Goal: Information Seeking & Learning: Learn about a topic

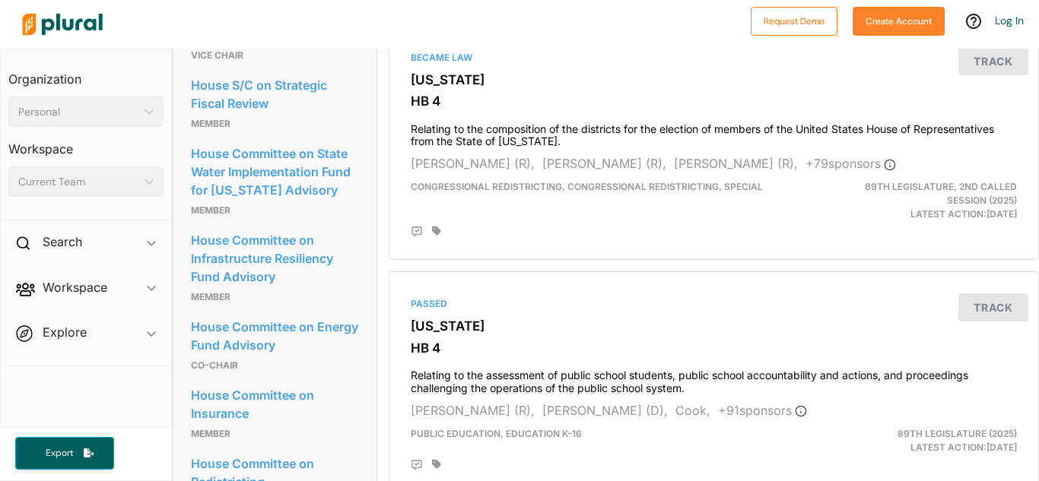
scroll to position [1777, 0]
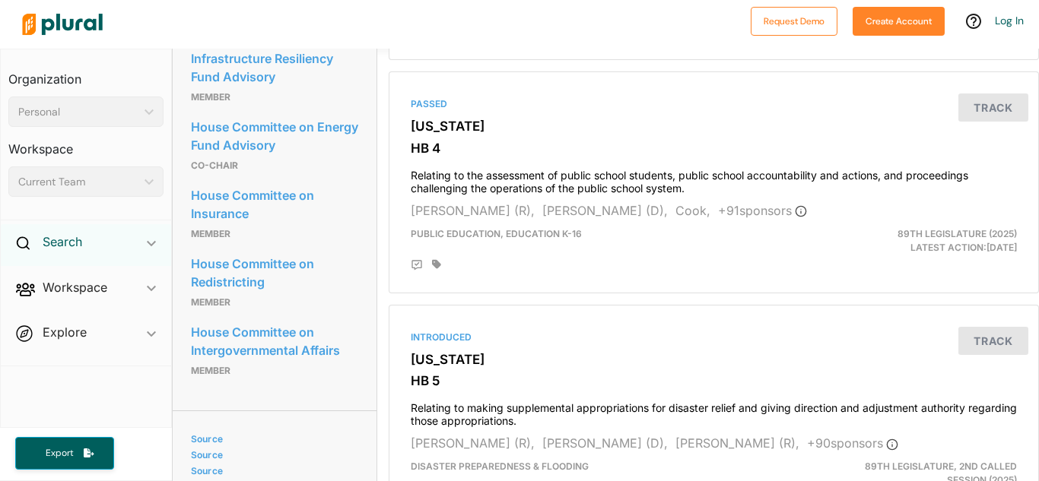
click at [46, 240] on h2 "Search" at bounding box center [63, 241] width 40 height 17
click at [42, 272] on h4 "Bills" at bounding box center [90, 277] width 132 height 14
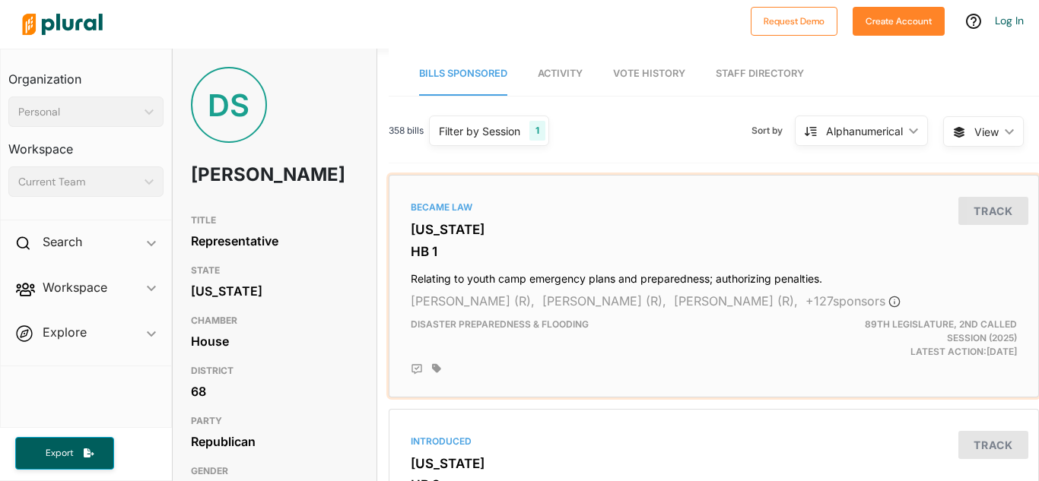
click at [754, 232] on h3 "[US_STATE]" at bounding box center [714, 229] width 606 height 15
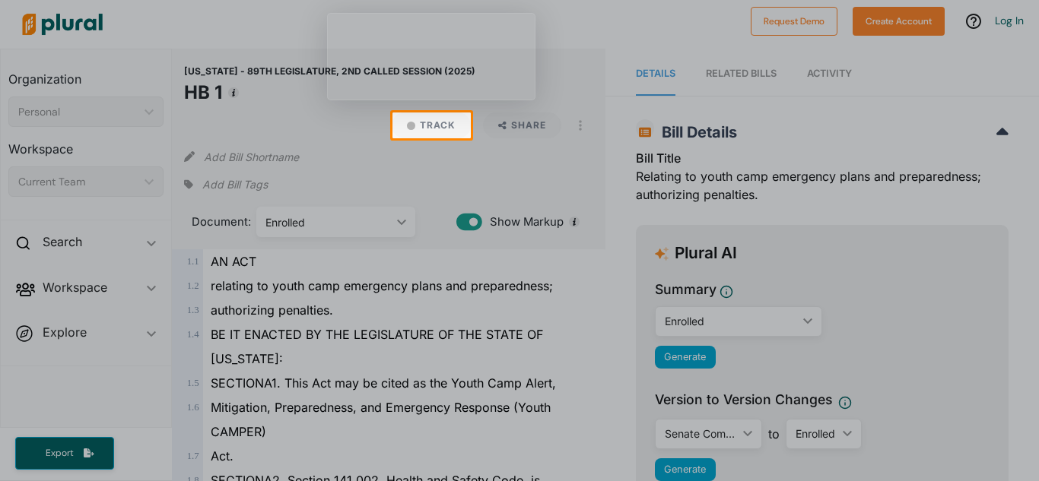
click at [503, 12] on div at bounding box center [519, 56] width 1039 height 113
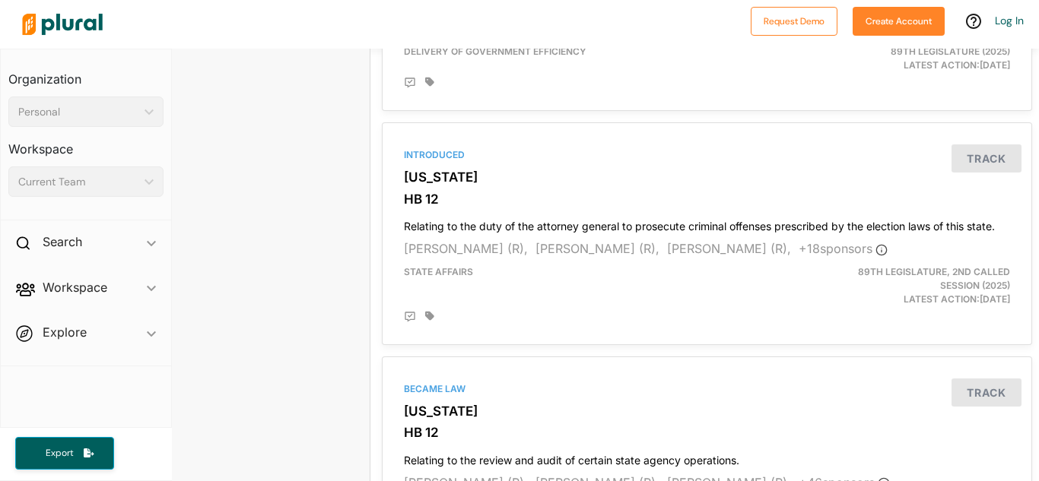
scroll to position [3604, 6]
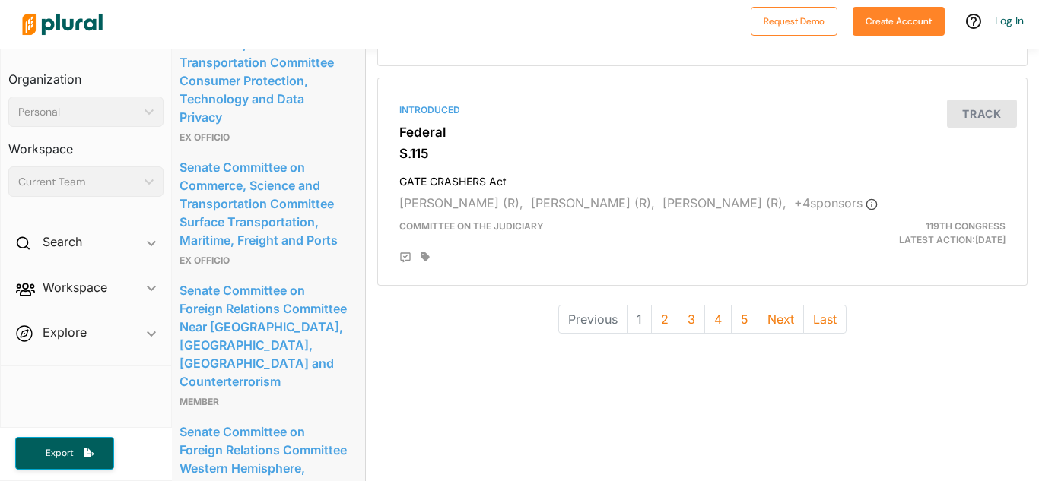
scroll to position [4308, 11]
click at [653, 332] on button "2" at bounding box center [664, 318] width 27 height 29
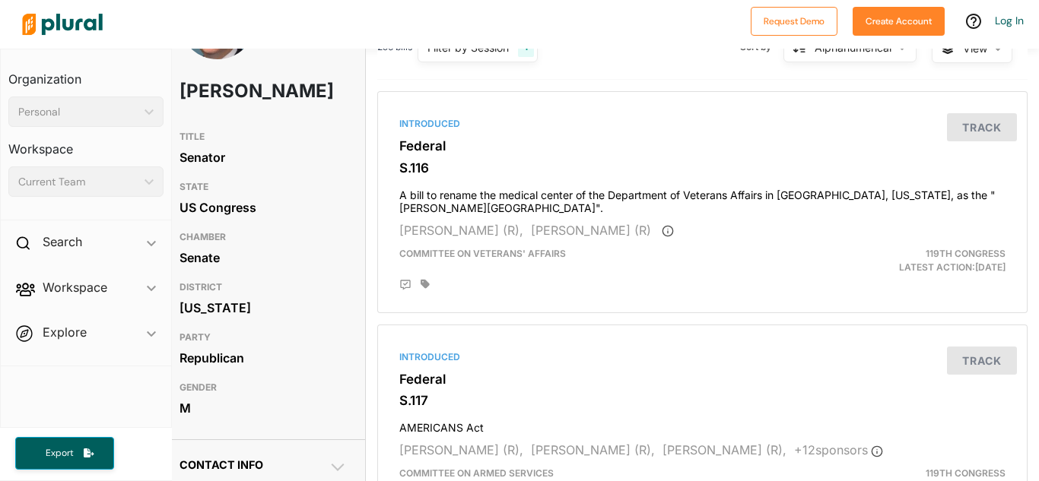
scroll to position [56, 11]
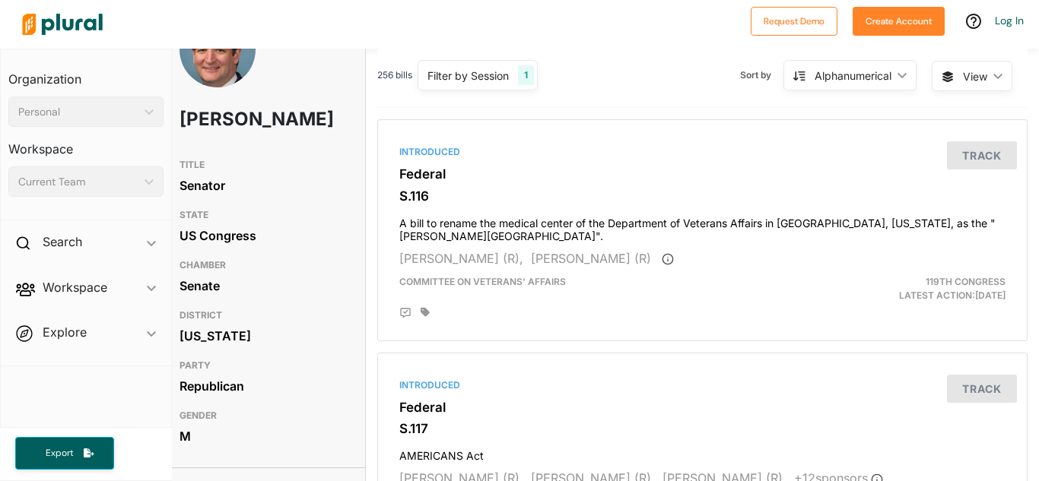
click at [952, 87] on span "View ic_keyboard_arrow_down" at bounding box center [971, 76] width 81 height 30
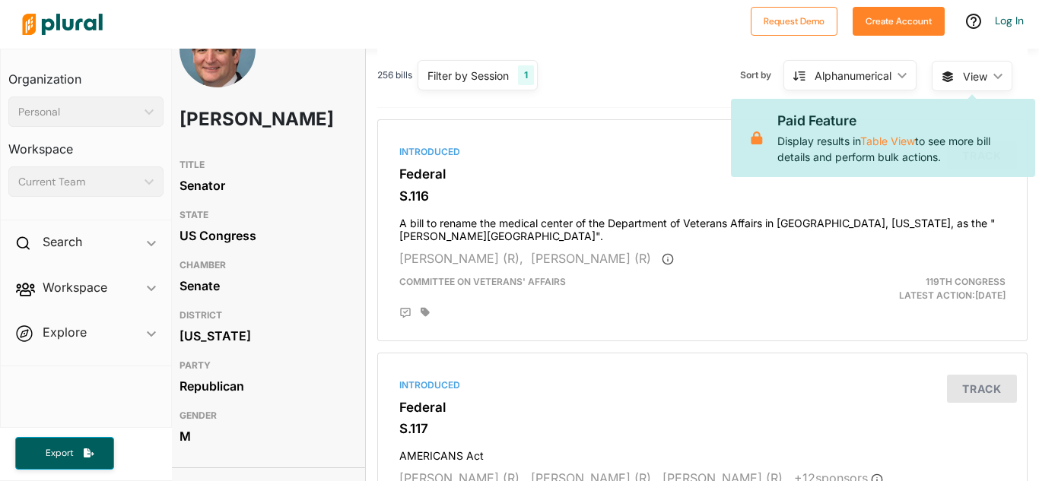
click at [847, 80] on div "Alphanumerical" at bounding box center [852, 76] width 77 height 16
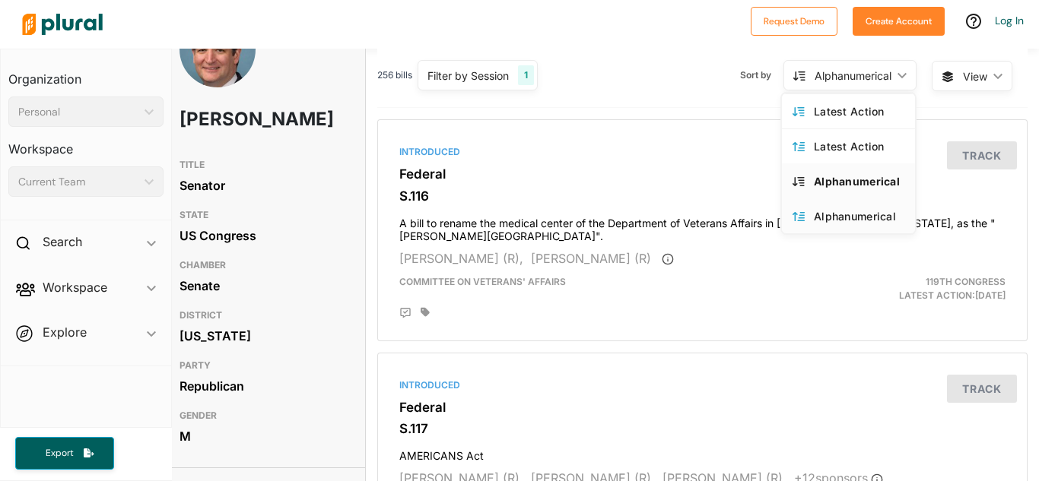
click at [809, 214] on link "Alphanumerical" at bounding box center [848, 215] width 133 height 35
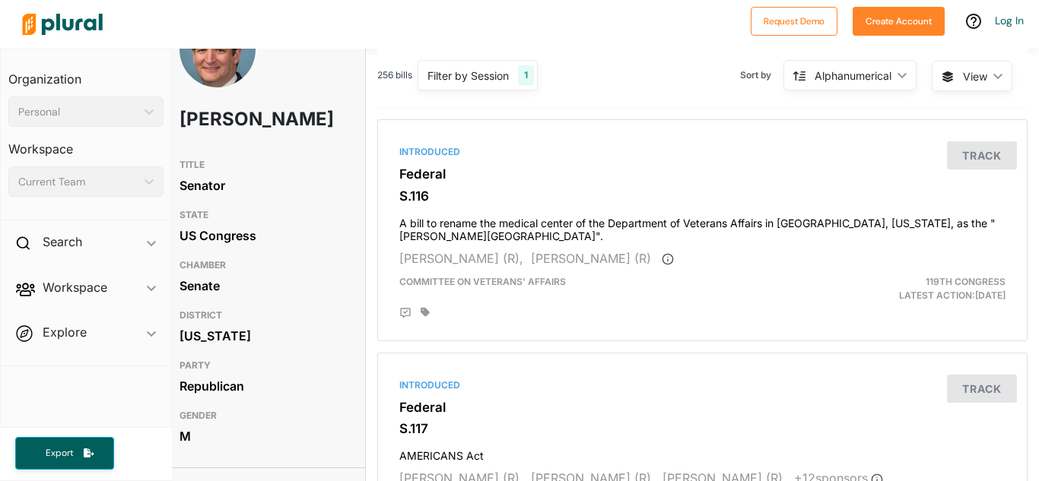
scroll to position [0, 11]
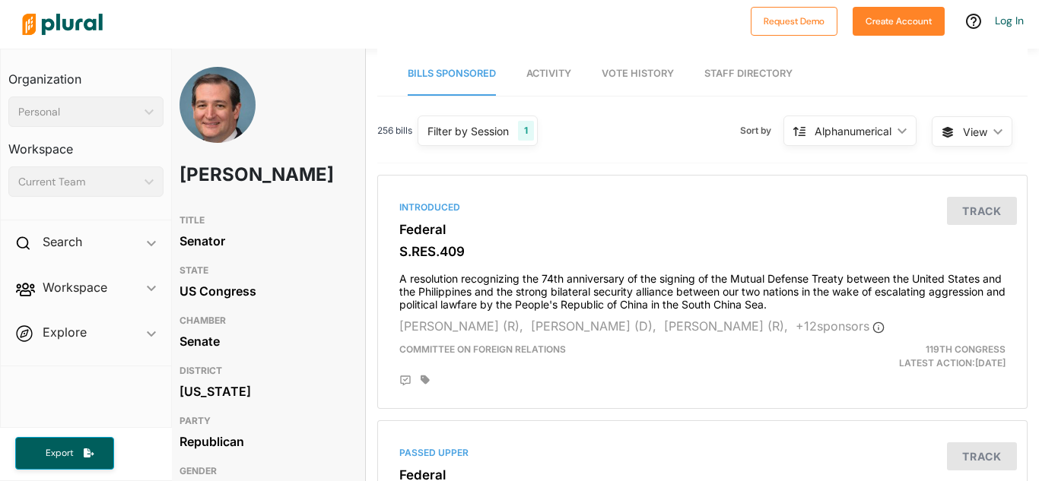
click at [824, 126] on div "Alphanumerical" at bounding box center [852, 131] width 77 height 16
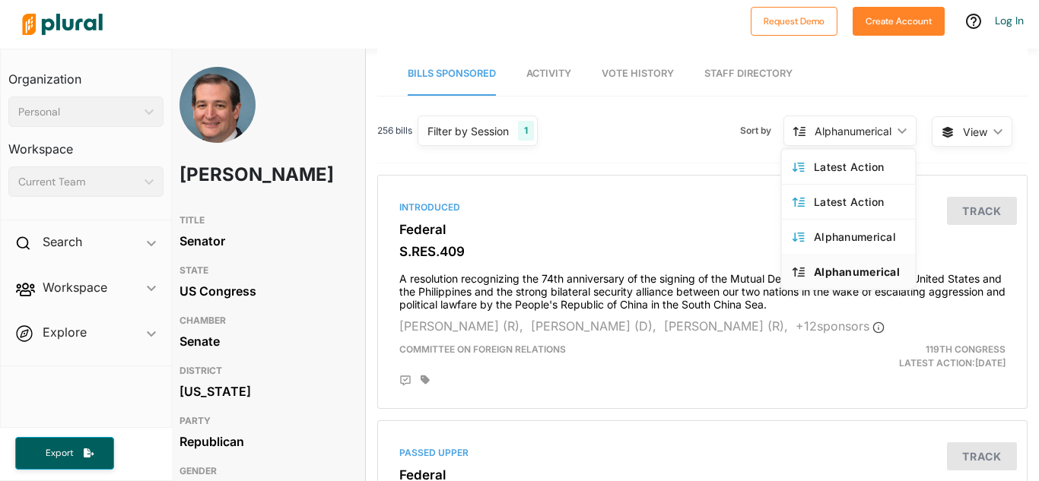
click at [692, 151] on div "256 bills Filter by Session 1 Filter by Session close Current Sessions US Congr…" at bounding box center [702, 137] width 650 height 52
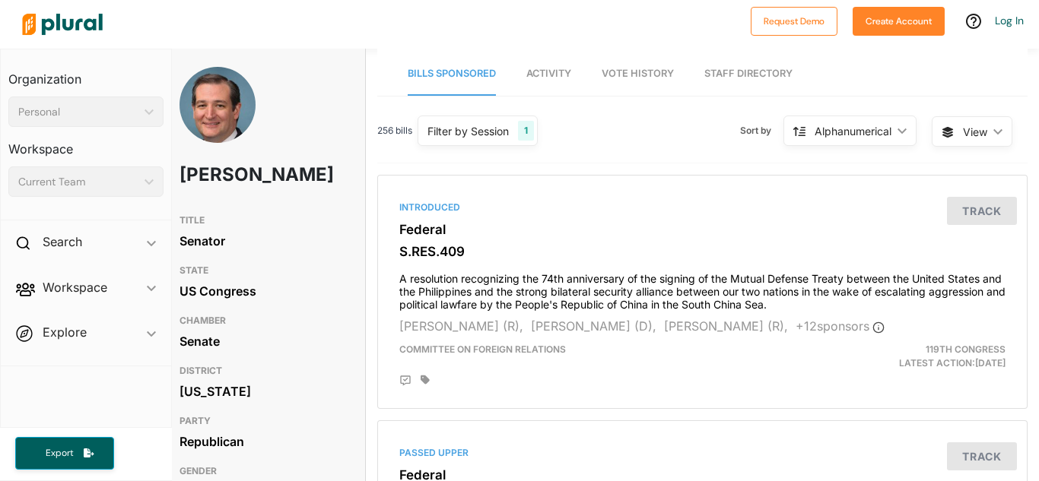
click at [827, 146] on div "Alphanumerical ic_keyboard_arrow_down" at bounding box center [849, 131] width 133 height 30
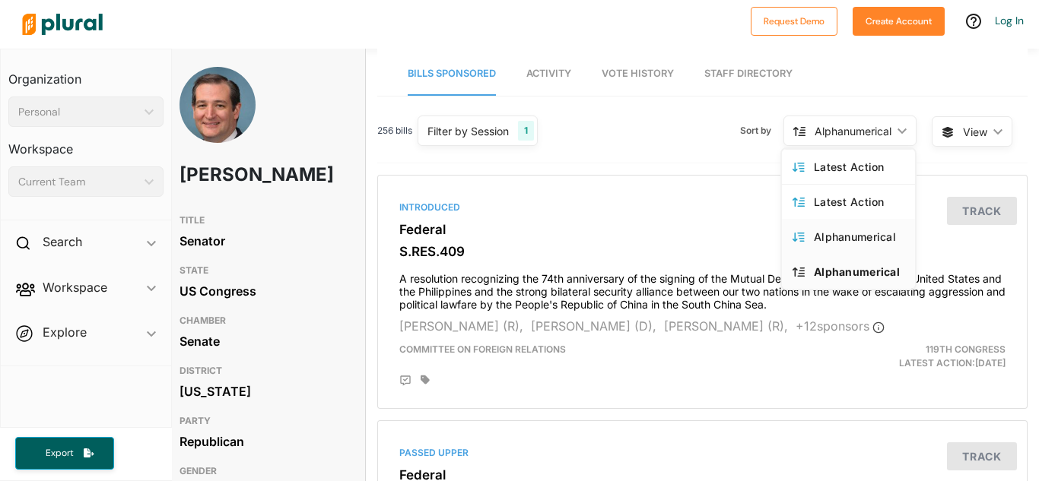
click at [840, 244] on link "Alphanumerical" at bounding box center [848, 236] width 133 height 35
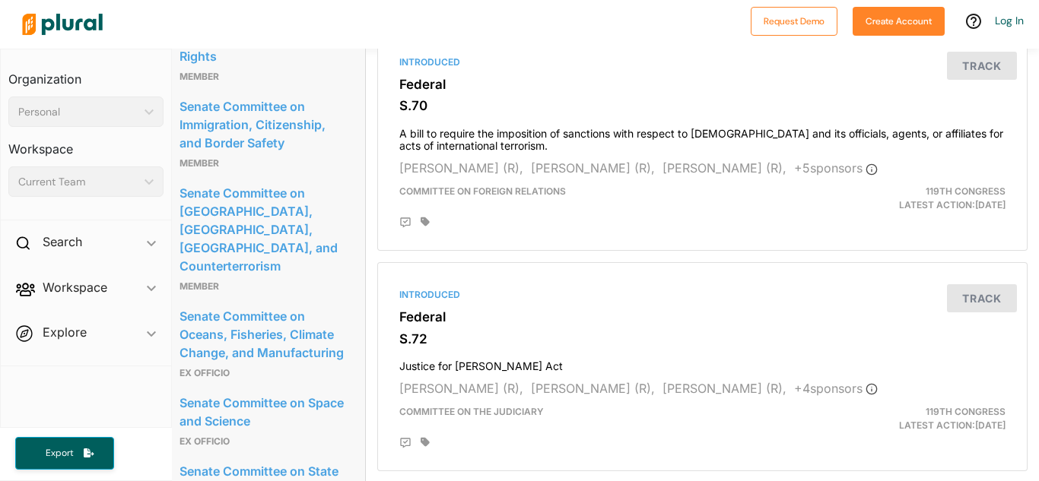
scroll to position [2362, 11]
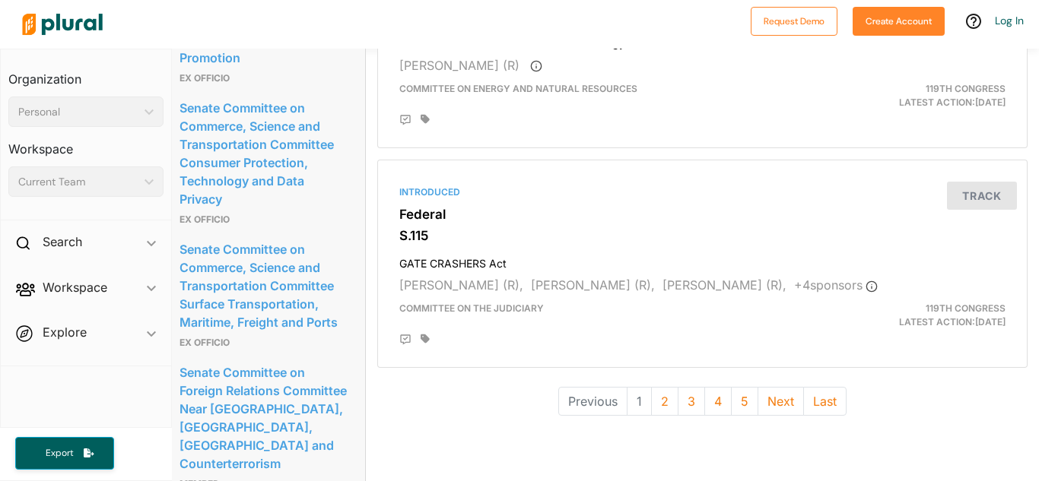
scroll to position [4227, 11]
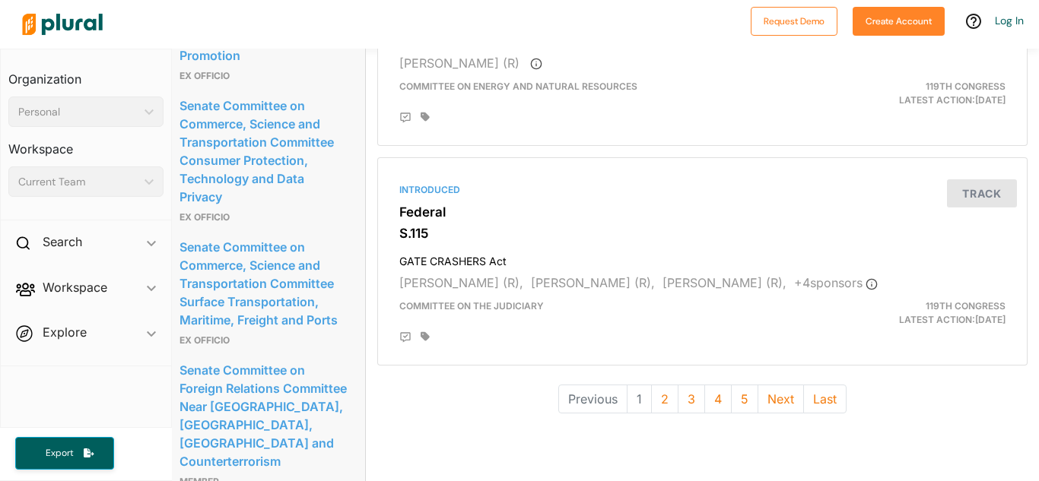
click at [636, 395] on li "1" at bounding box center [639, 399] width 24 height 29
click at [653, 411] on button "2" at bounding box center [664, 399] width 27 height 29
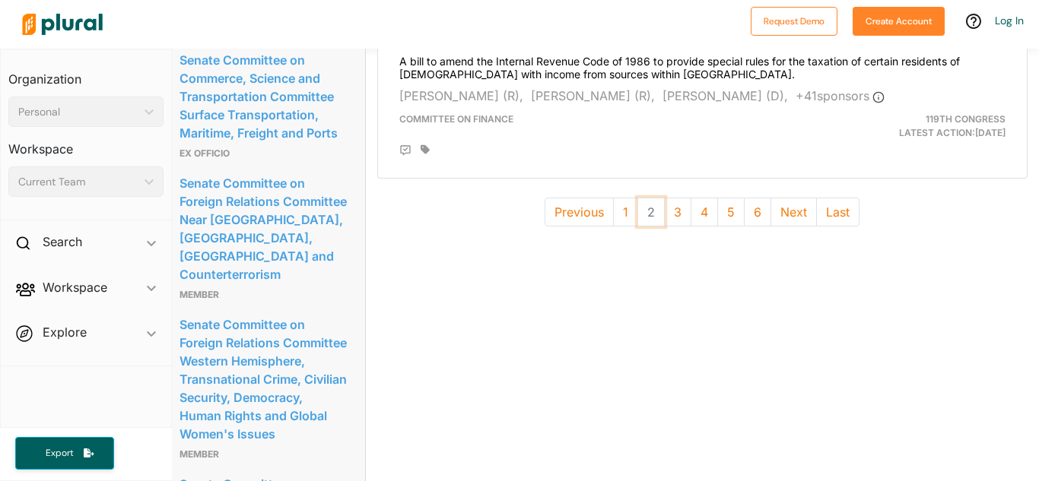
scroll to position [4417, 11]
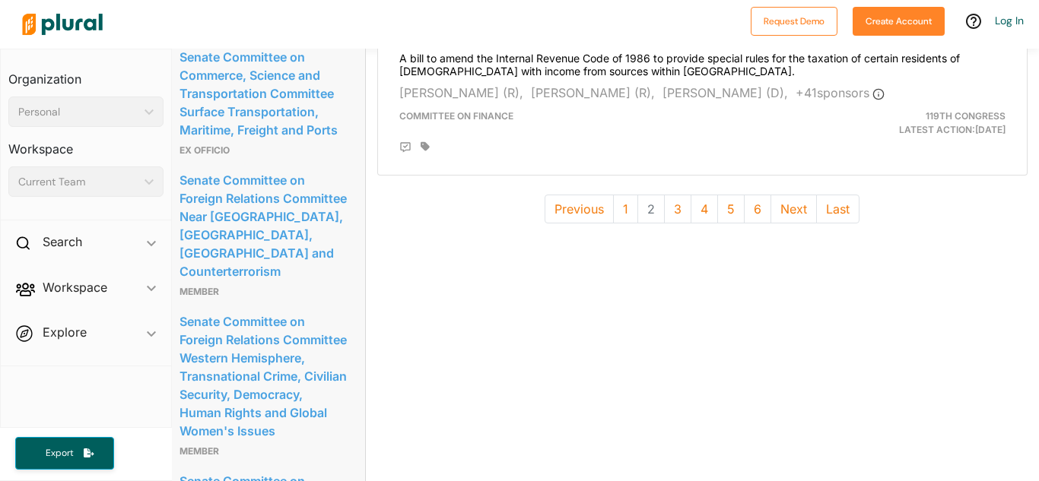
click at [651, 214] on li "2" at bounding box center [651, 209] width 27 height 29
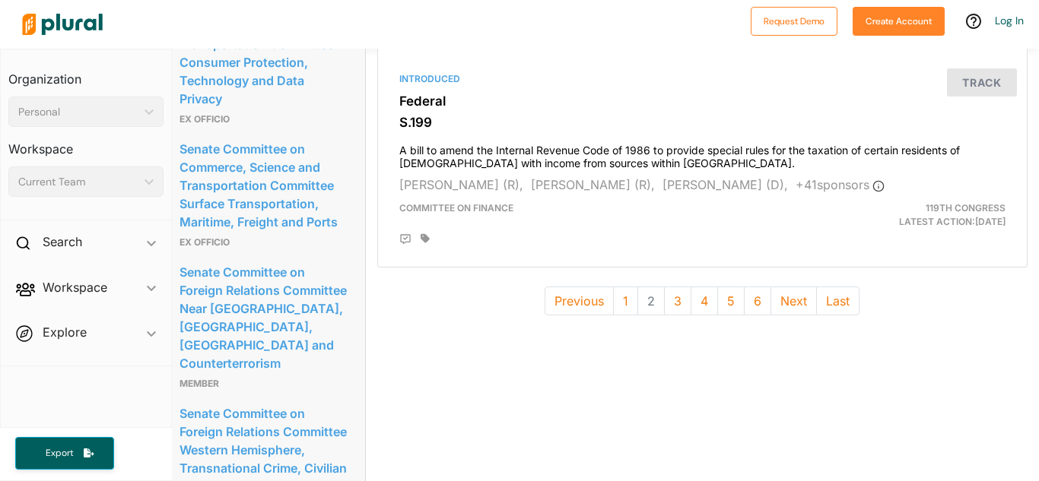
scroll to position [4324, 11]
click at [628, 313] on button "1" at bounding box center [625, 301] width 25 height 29
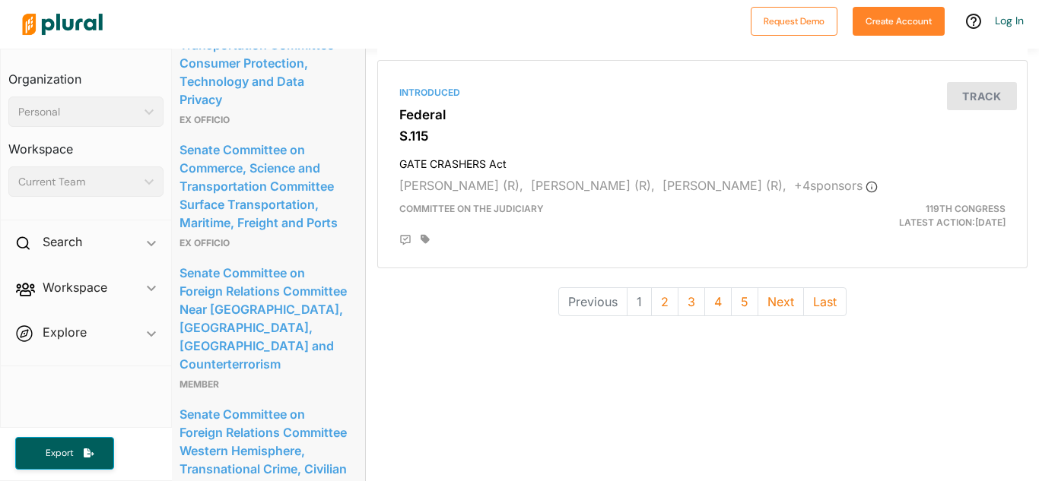
click at [633, 309] on li "1" at bounding box center [639, 301] width 24 height 29
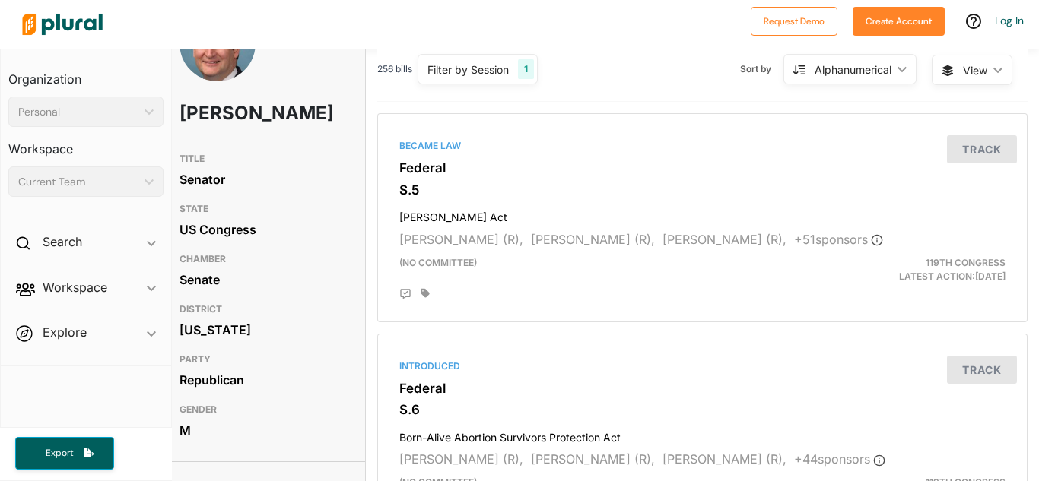
scroll to position [0, 11]
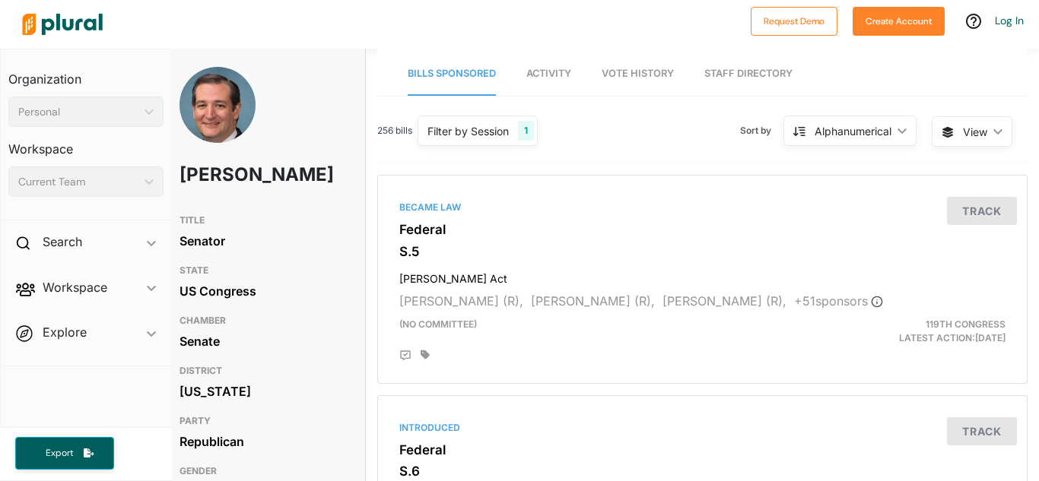
click at [439, 133] on div "Filter by Session" at bounding box center [467, 131] width 81 height 16
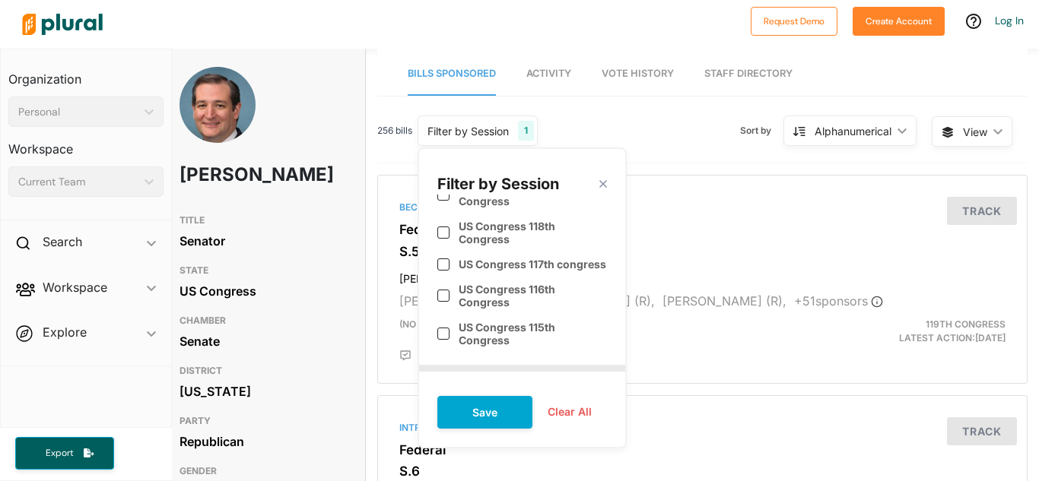
scroll to position [0, 0]
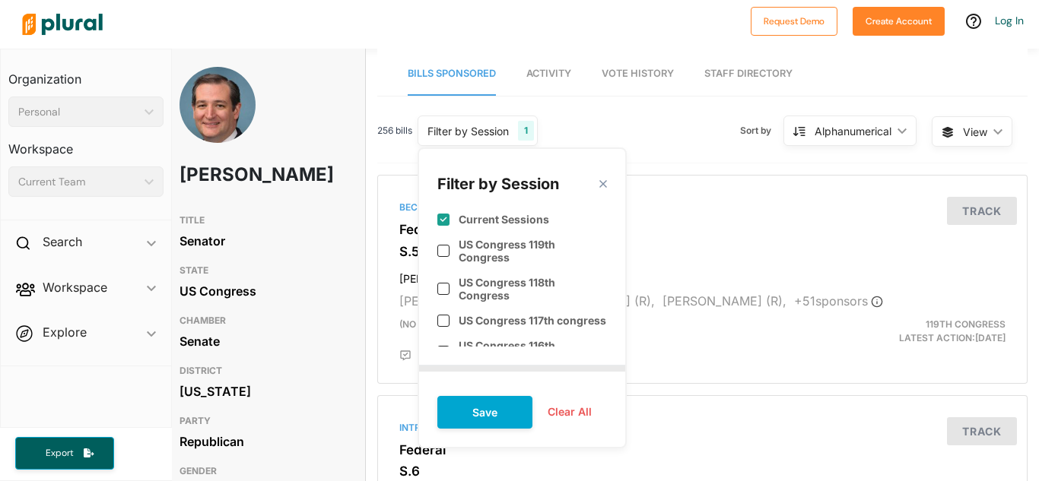
click at [442, 224] on input "checkbox" at bounding box center [443, 220] width 12 height 12
checkbox input "false"
click at [443, 265] on div "US Congress 119th Congress" at bounding box center [522, 251] width 170 height 38
checkbox input "true"
click at [452, 416] on button "Save" at bounding box center [484, 412] width 95 height 33
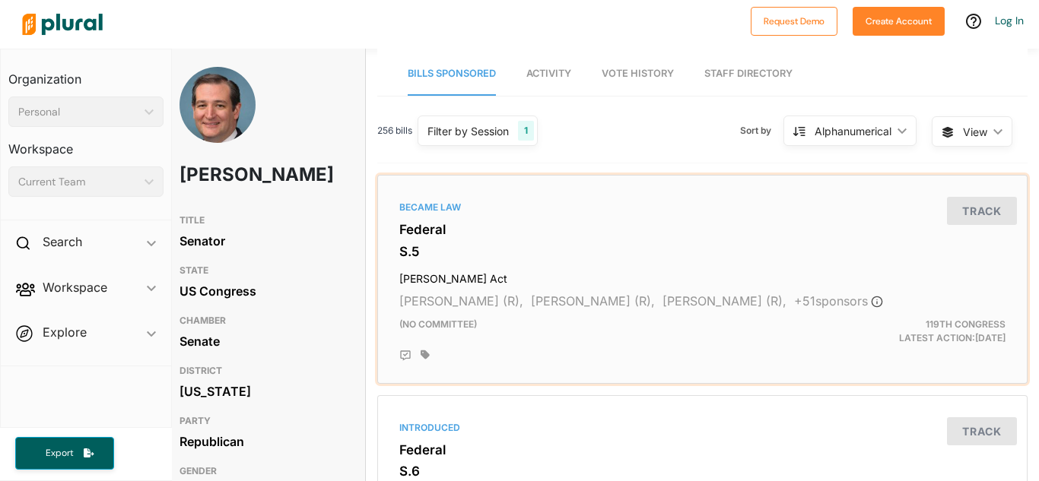
click at [408, 217] on div "Became Law Federal S.5 [PERSON_NAME] Act [PERSON_NAME] (R), [PERSON_NAME] (R), …" at bounding box center [702, 279] width 636 height 195
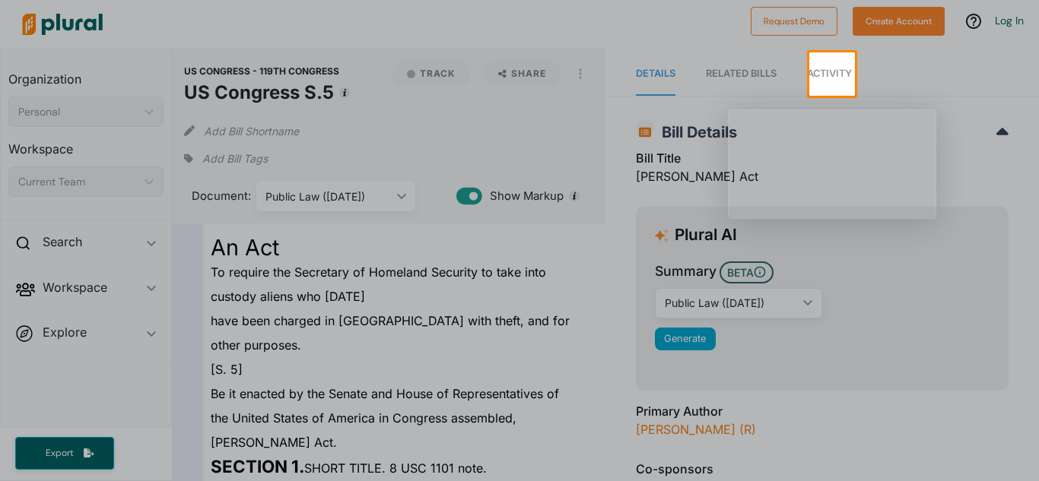
click at [217, 380] on div at bounding box center [519, 289] width 1039 height 386
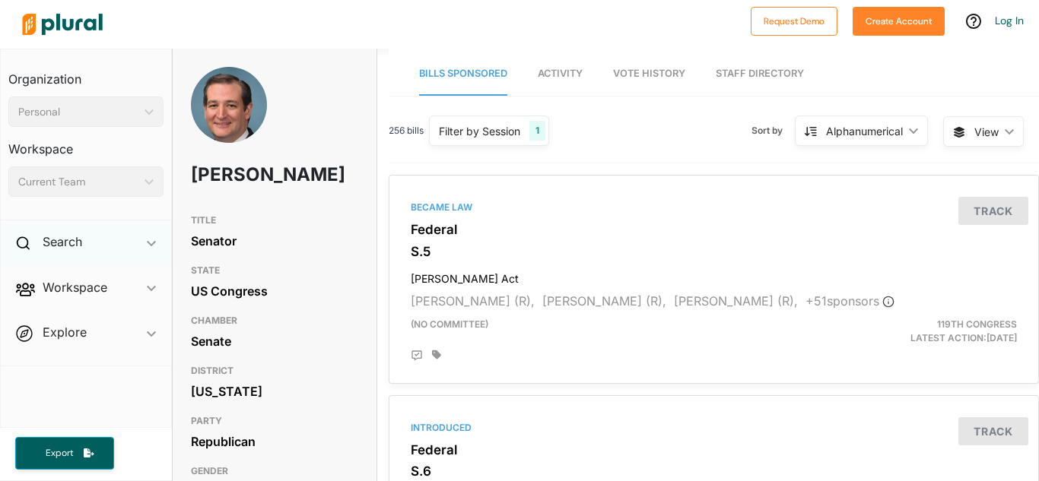
click at [24, 249] on icon at bounding box center [23, 243] width 14 height 14
click at [55, 278] on h4 "Bills" at bounding box center [90, 277] width 132 height 14
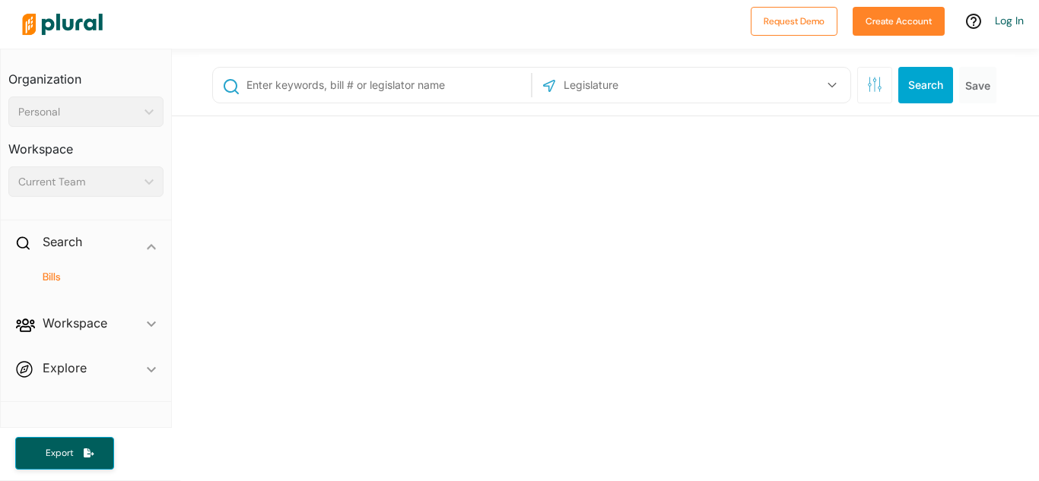
click at [376, 100] on div at bounding box center [372, 85] width 318 height 35
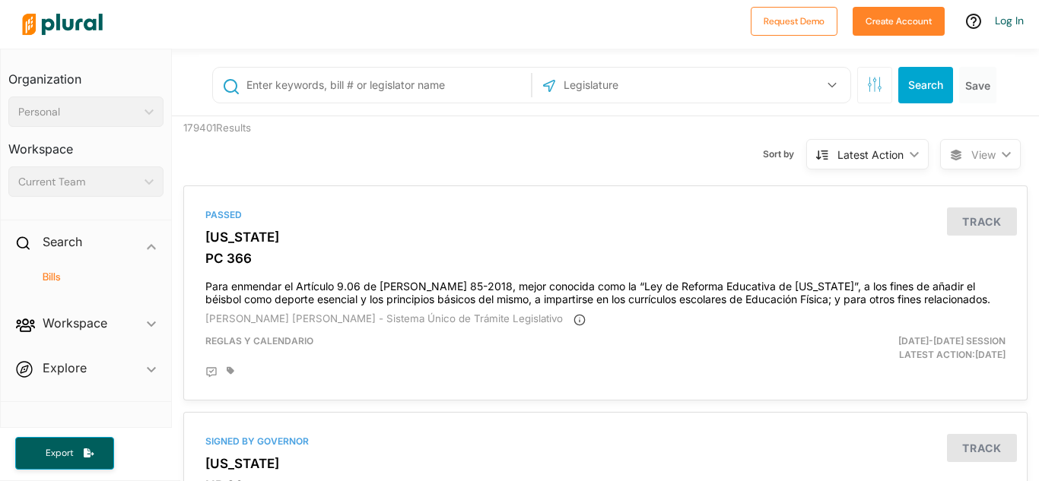
click at [357, 92] on input "text" at bounding box center [386, 85] width 282 height 29
type input "guns"
click at [828, 86] on icon "button" at bounding box center [831, 85] width 9 height 6
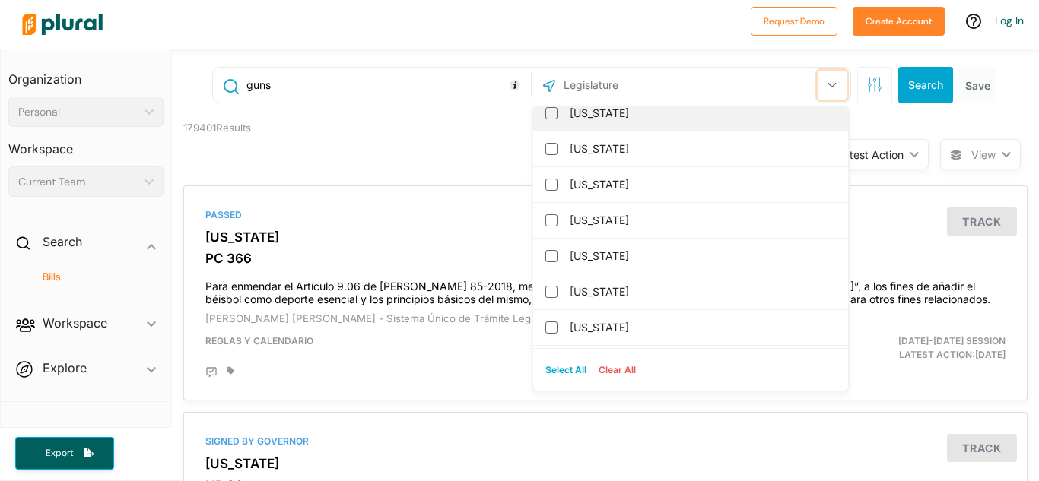
scroll to position [1411, 0]
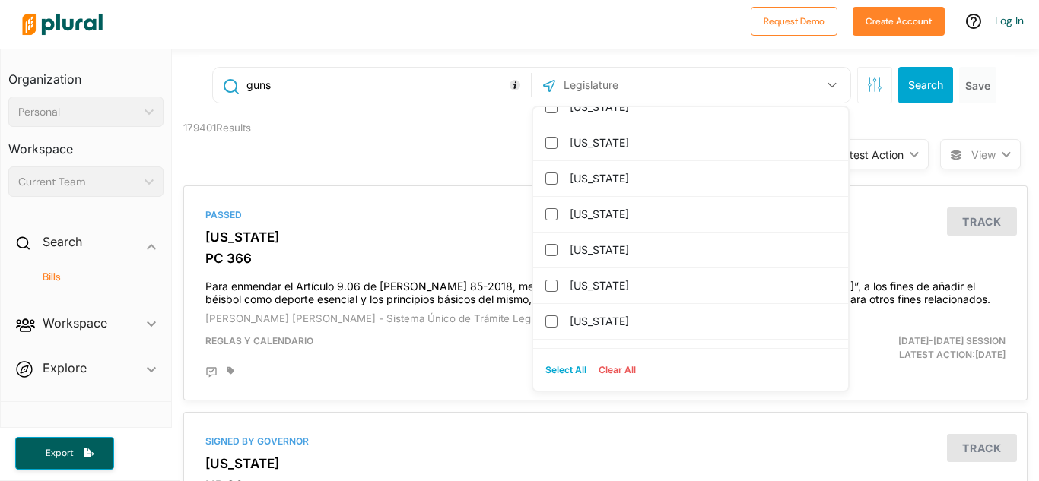
click at [596, 71] on input "text" at bounding box center [643, 85] width 163 height 29
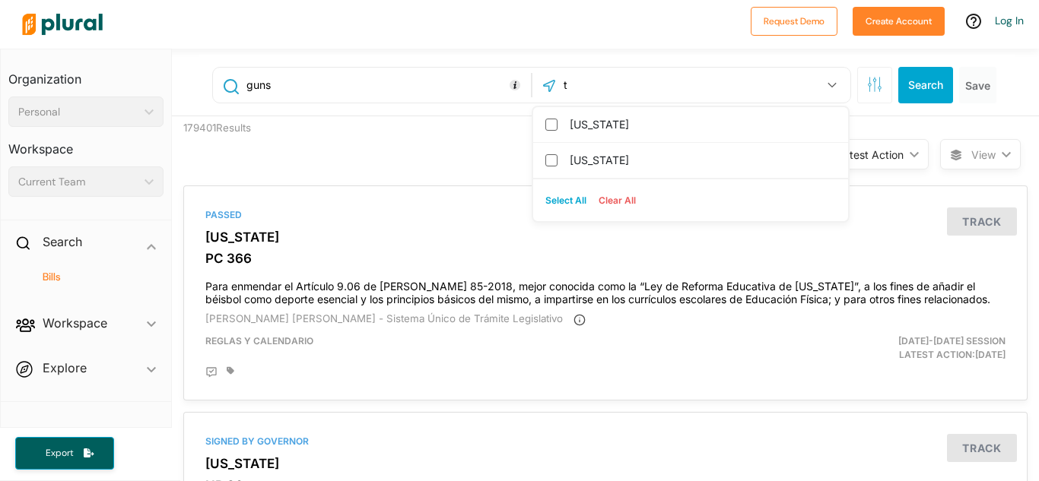
scroll to position [0, 0]
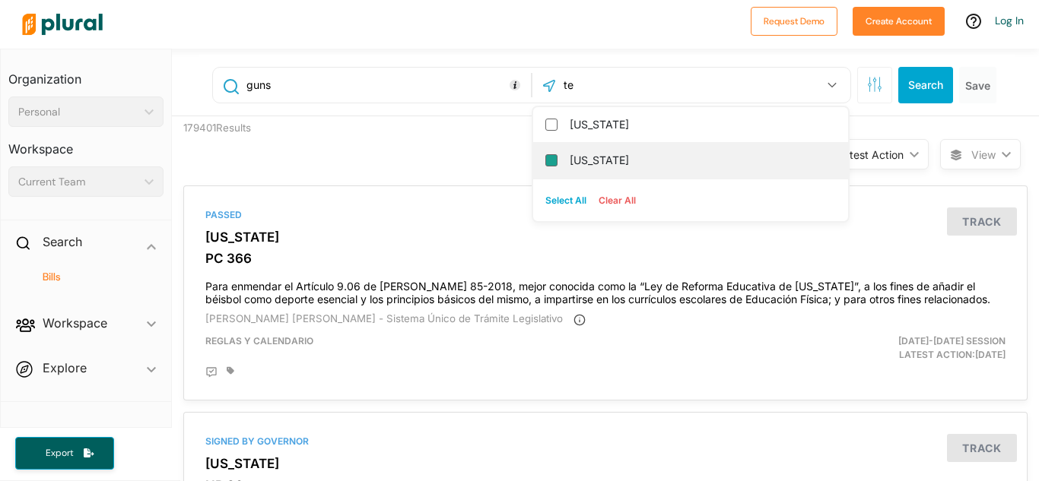
type input "te"
click at [552, 160] on input "[US_STATE]" at bounding box center [551, 160] width 12 height 12
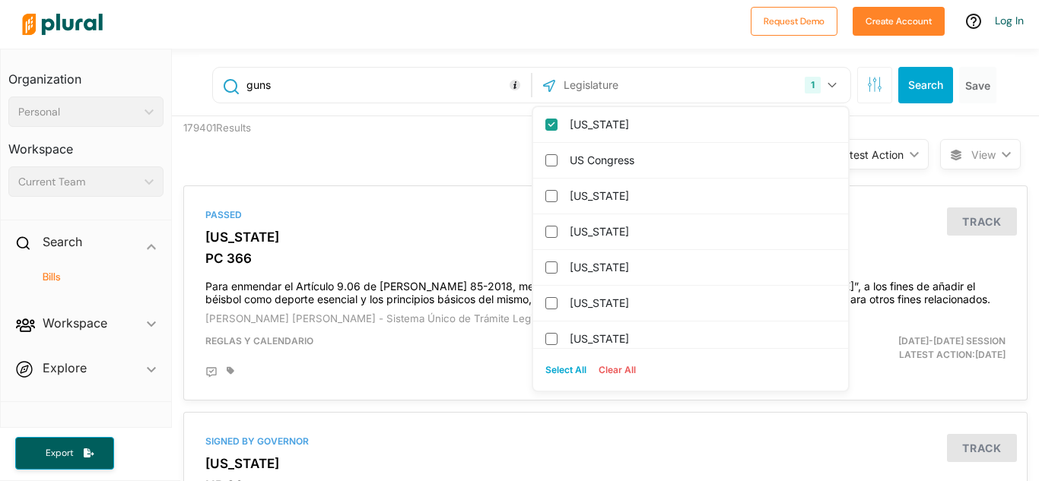
click at [555, 374] on button "Select All" at bounding box center [565, 370] width 53 height 23
checkbox input "true"
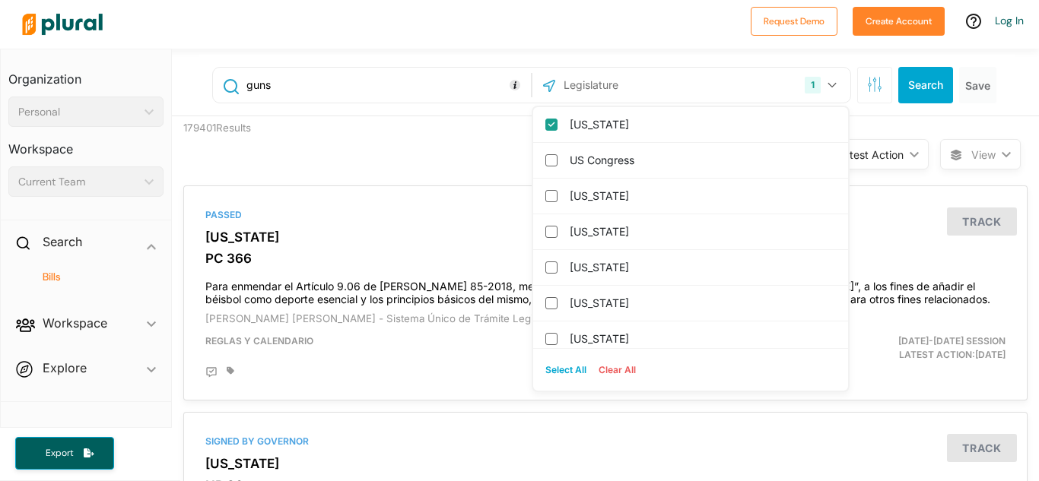
checkbox input "true"
click at [618, 371] on button "Clear All" at bounding box center [616, 370] width 49 height 23
checkbox input "false"
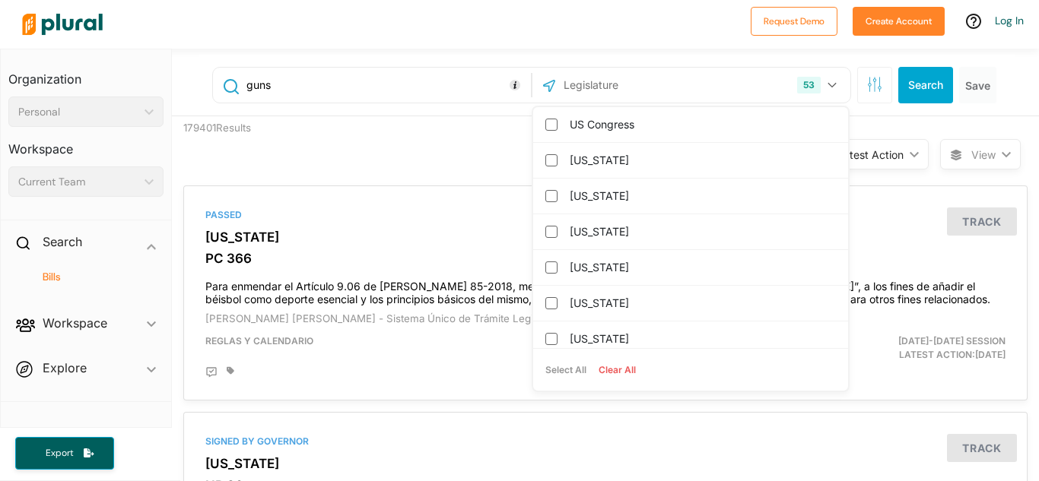
checkbox input "false"
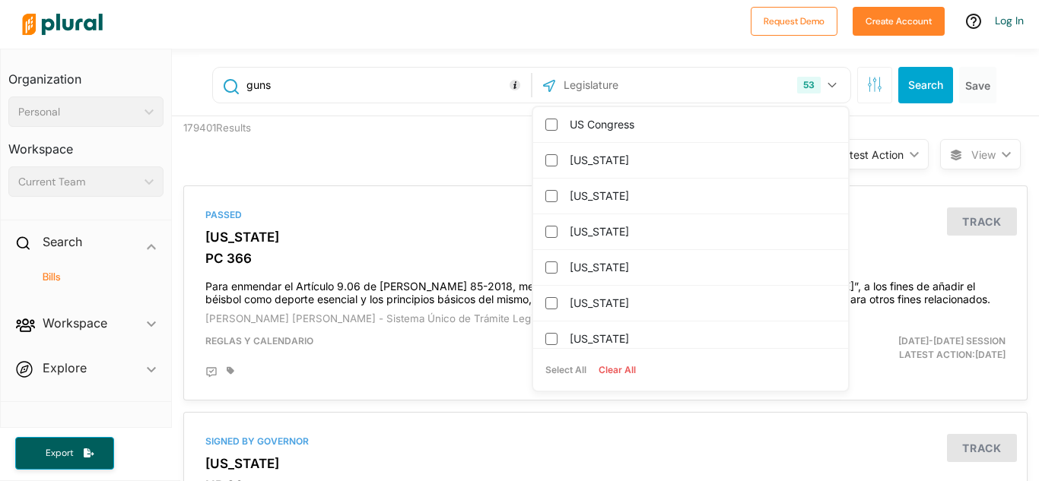
checkbox input "false"
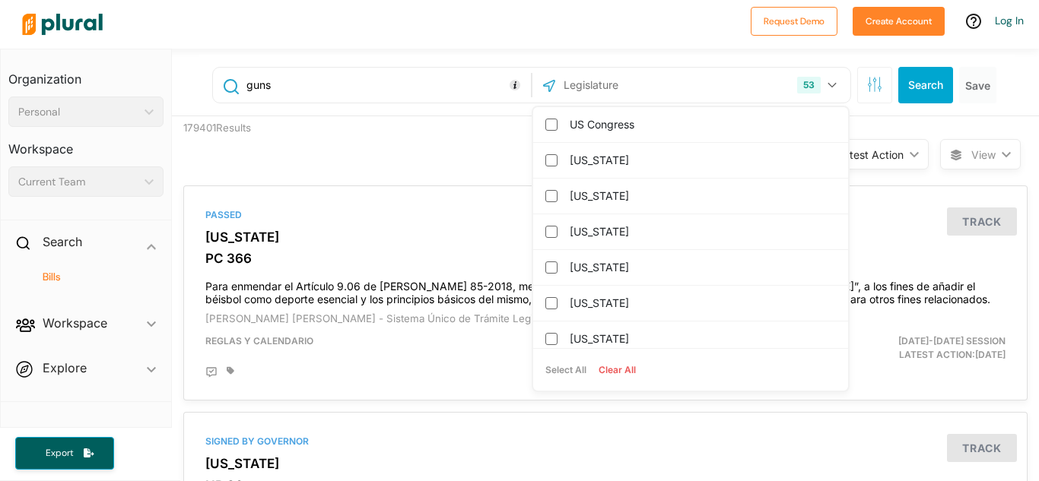
checkbox input "false"
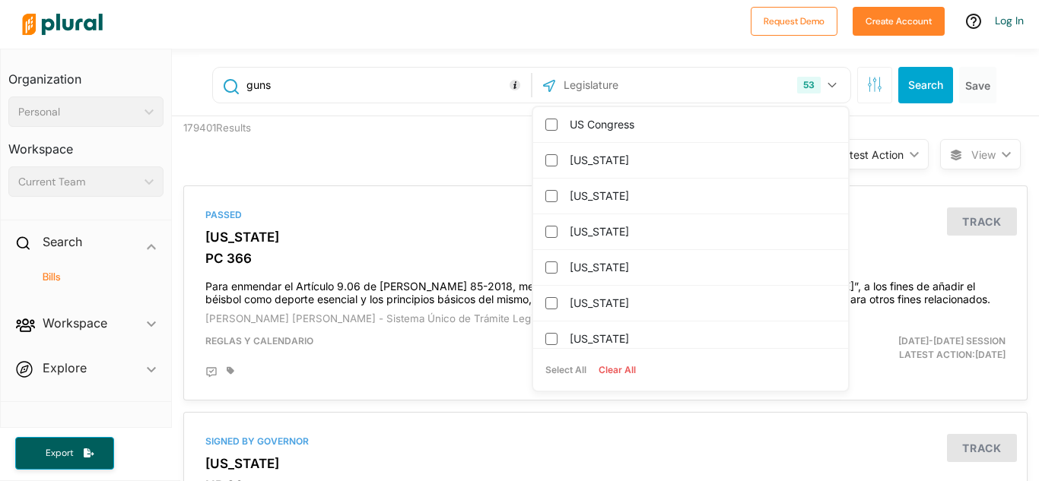
checkbox columbia "false"
checkbox input "false"
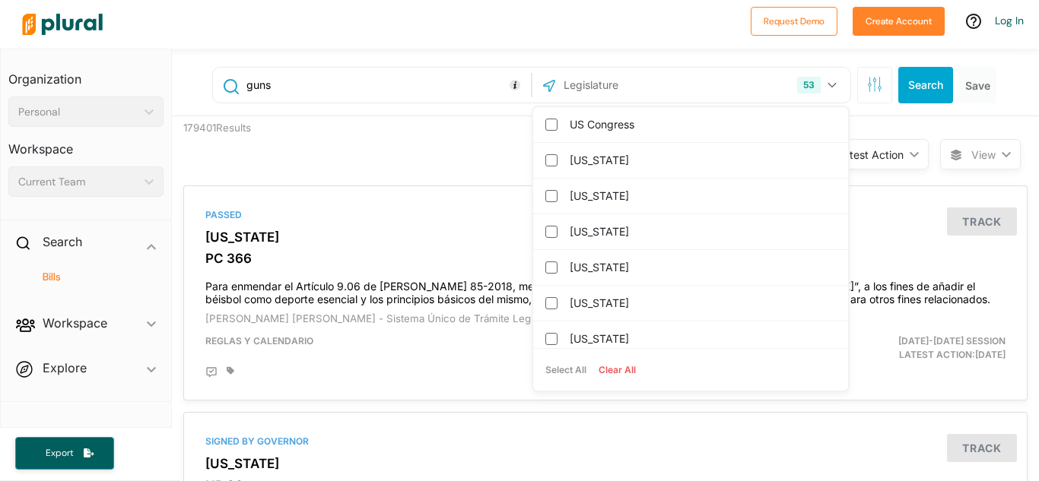
checkbox input "false"
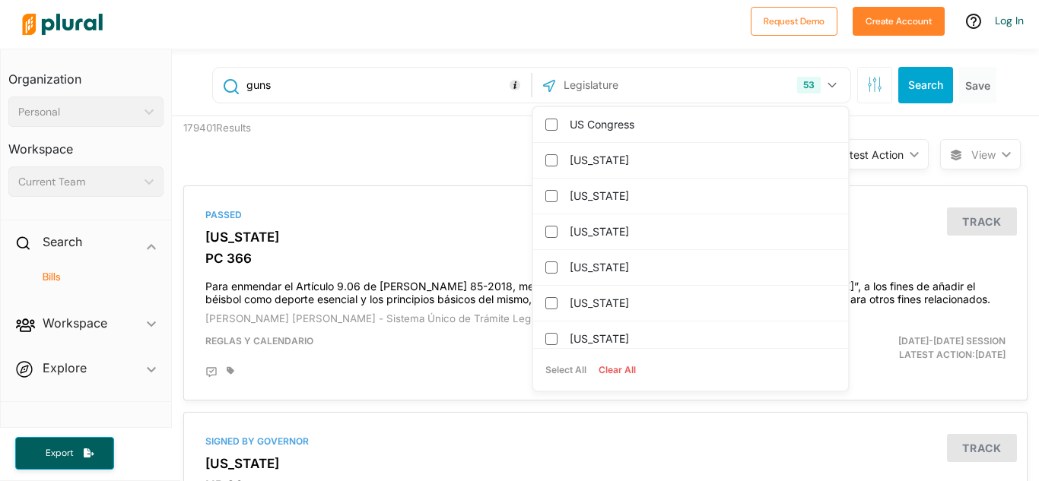
checkbox input "false"
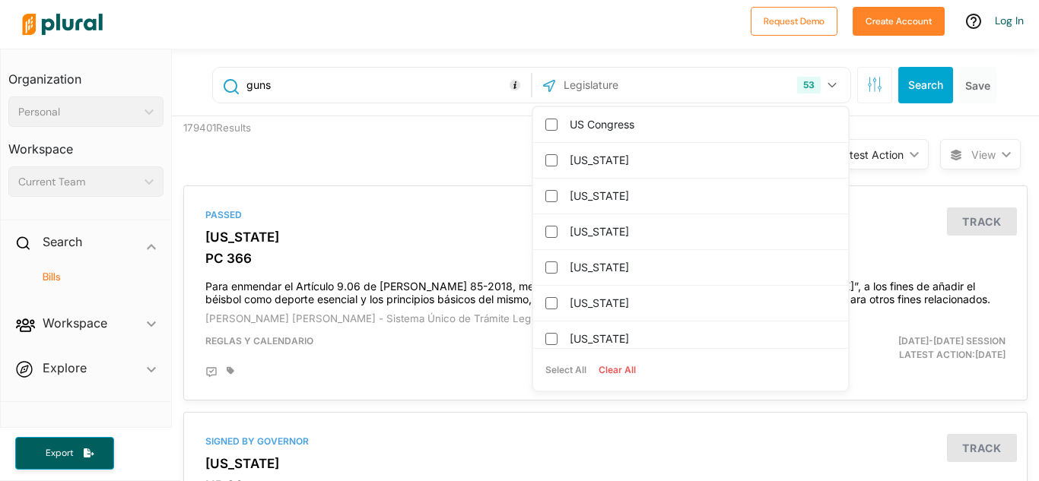
checkbox input "false"
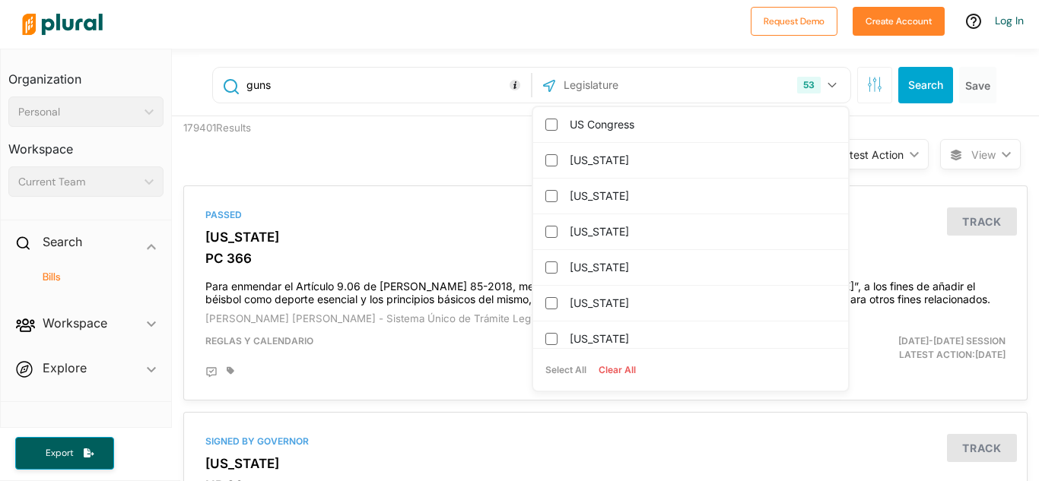
checkbox input "false"
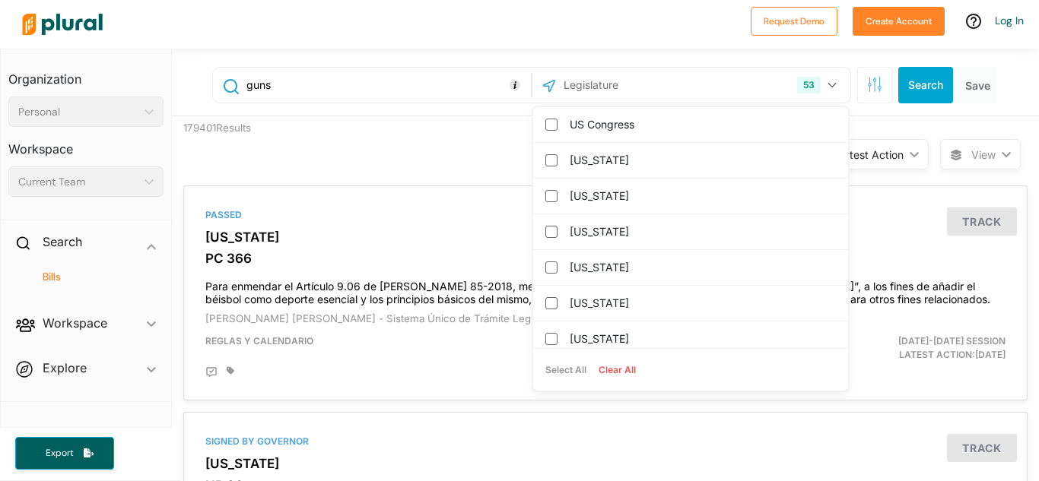
checkbox input "false"
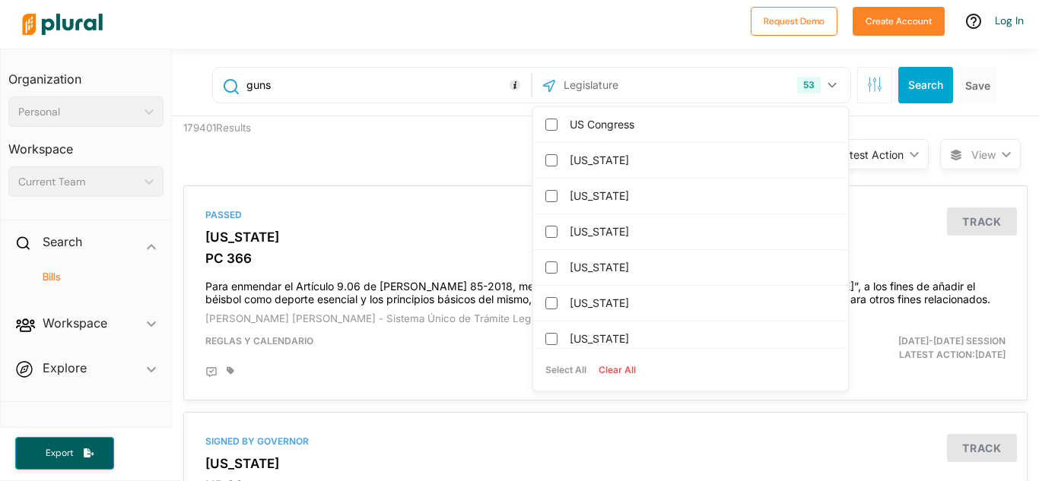
checkbox input "false"
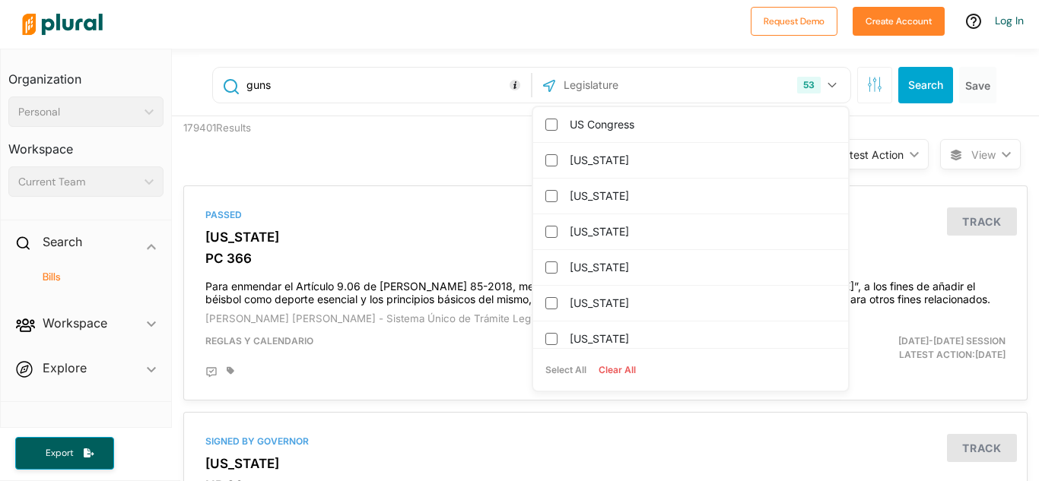
checkbox input "false"
click at [592, 97] on input "text" at bounding box center [643, 85] width 163 height 29
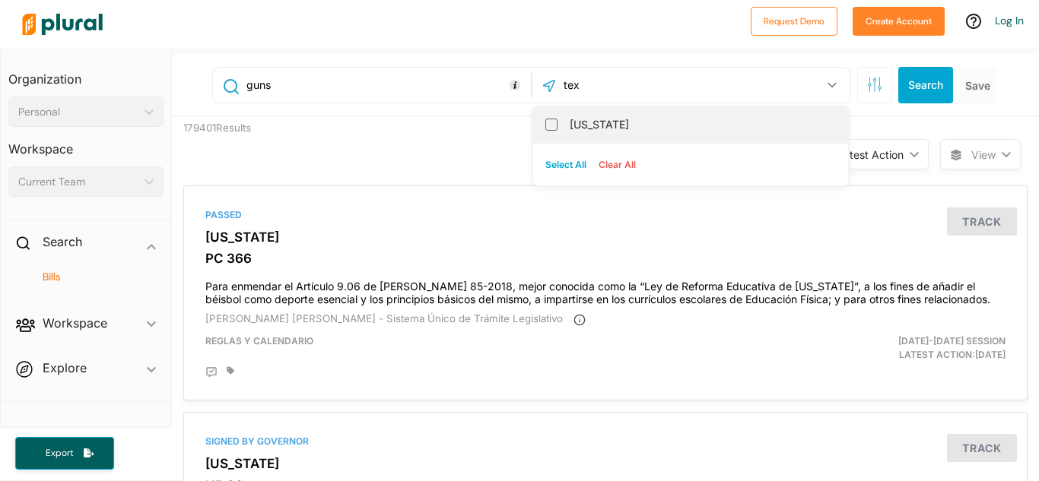
type input "tex"
click at [560, 119] on div "[US_STATE]" at bounding box center [690, 125] width 315 height 36
click at [554, 123] on input "[US_STATE]" at bounding box center [551, 125] width 12 height 12
checkbox input "true"
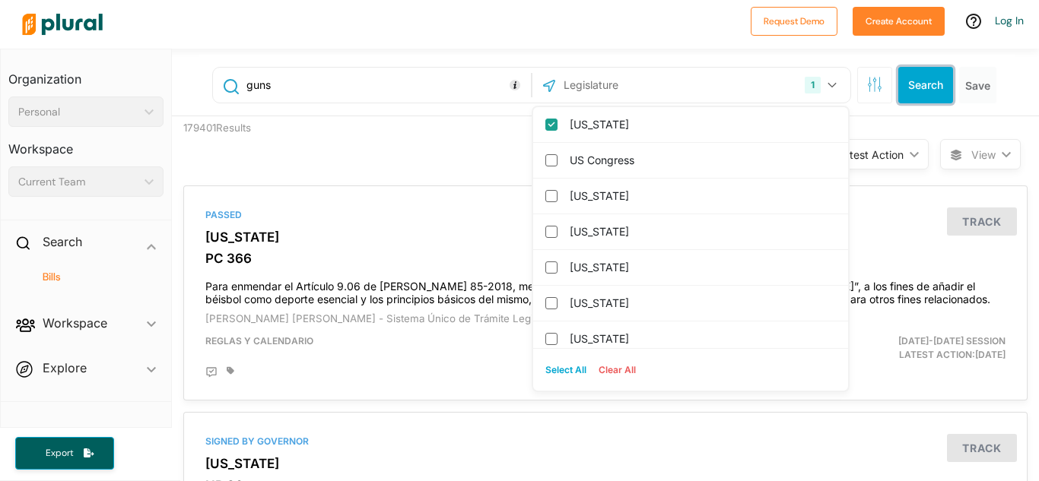
click at [913, 89] on button "Search" at bounding box center [925, 85] width 55 height 36
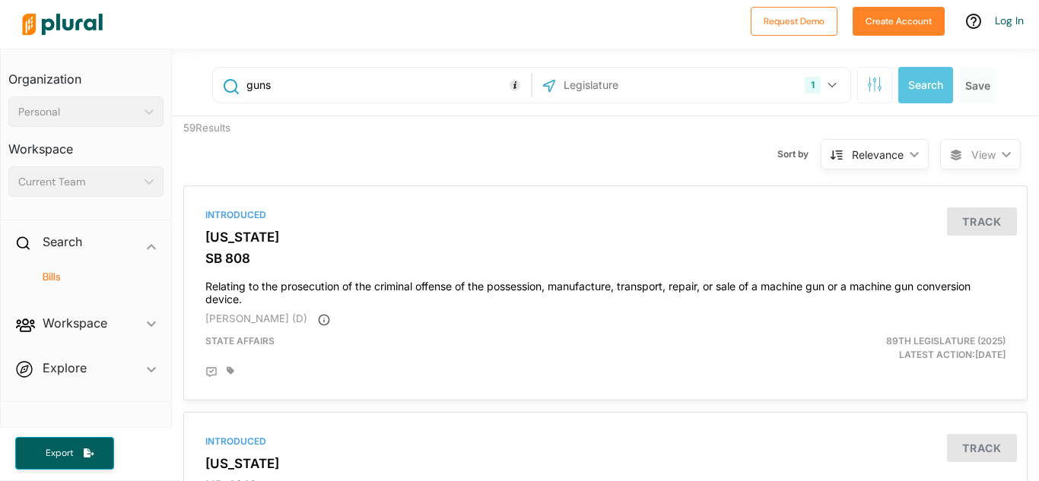
click at [593, 83] on input "text" at bounding box center [643, 85] width 163 height 29
type input "[PERSON_NAME]"
type input "T"
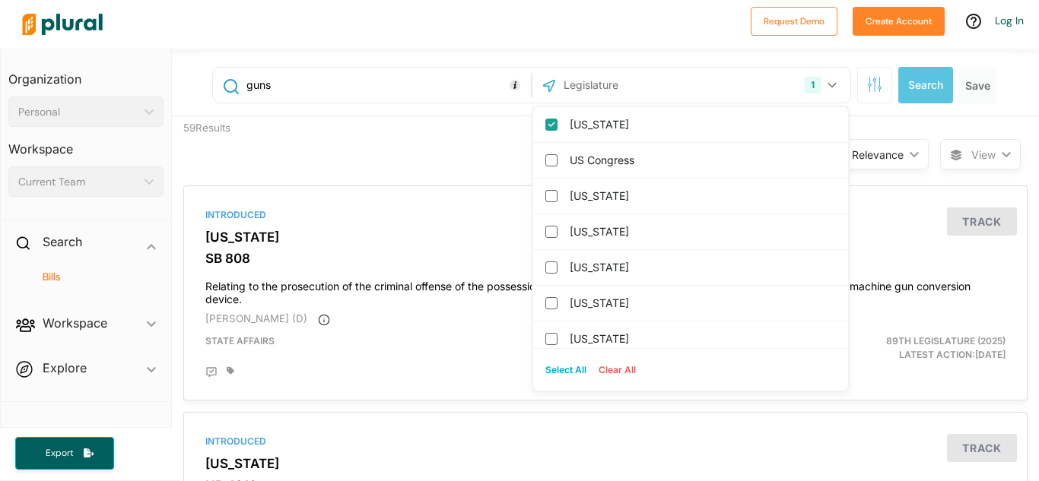
click at [393, 167] on div "59 Results Sort by Relevance ic_keyboard_arrow_down Relevance Latest Action Lat…" at bounding box center [605, 145] width 867 height 58
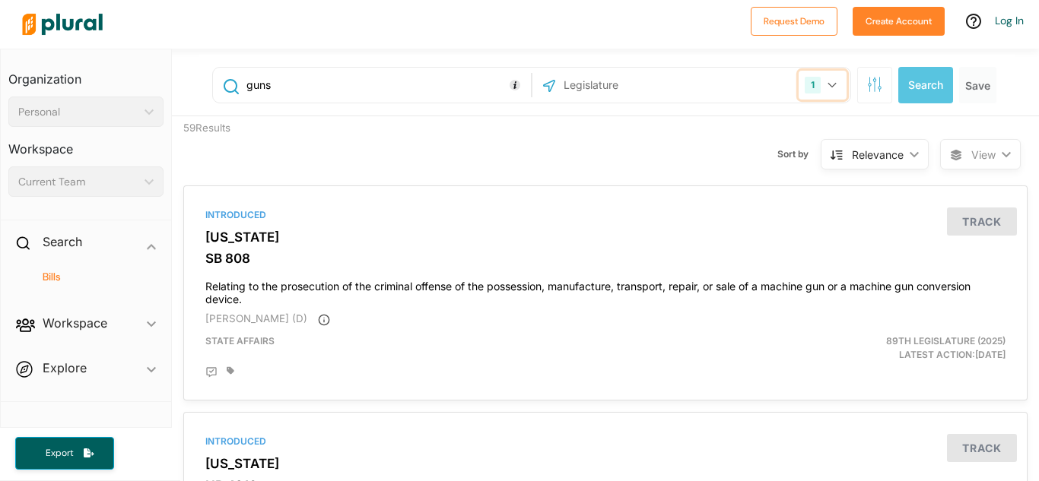
click at [834, 82] on icon "button" at bounding box center [831, 85] width 9 height 6
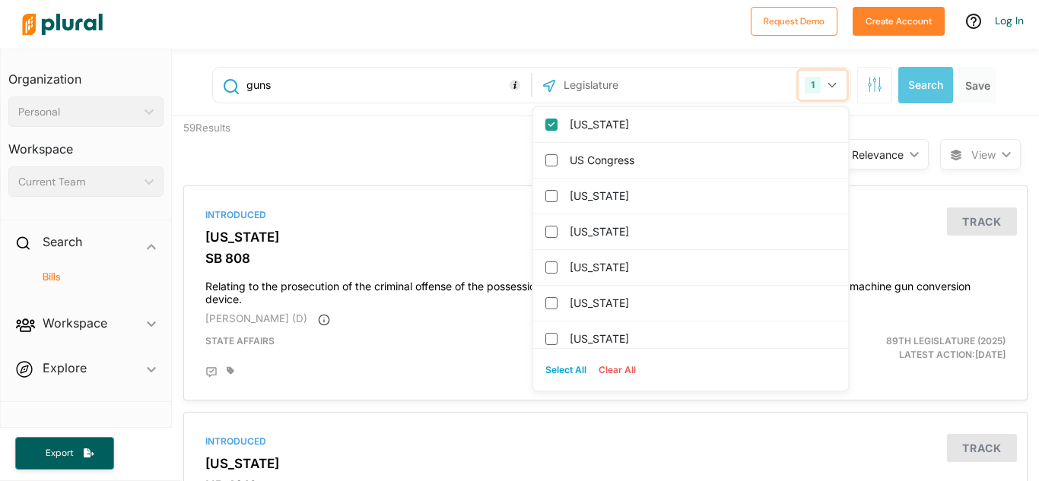
click at [834, 82] on icon "button" at bounding box center [831, 85] width 9 height 6
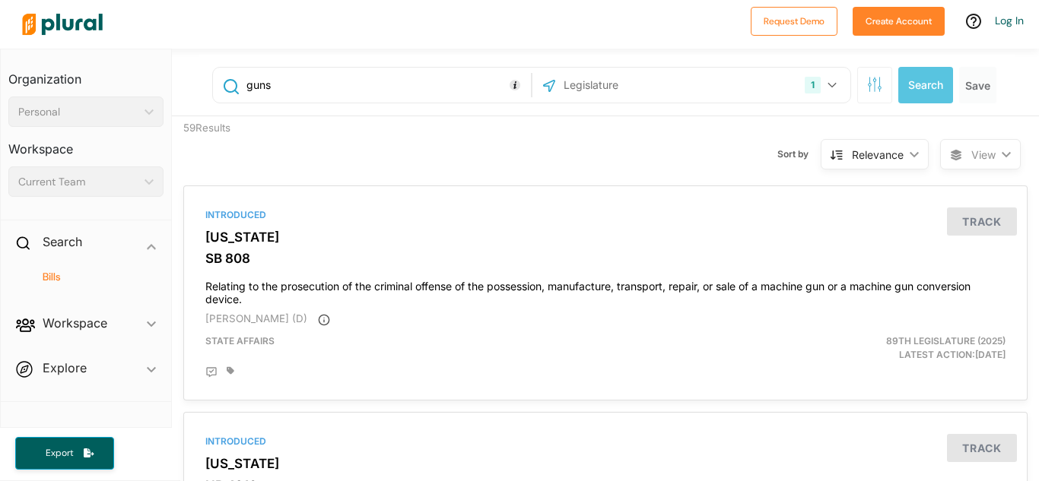
click at [384, 89] on input "guns" at bounding box center [386, 85] width 282 height 29
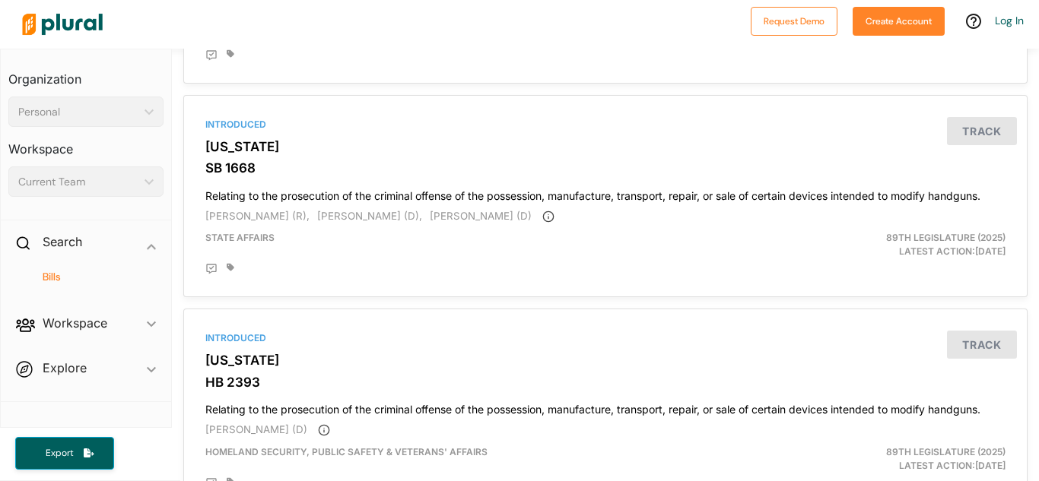
scroll to position [5205, 0]
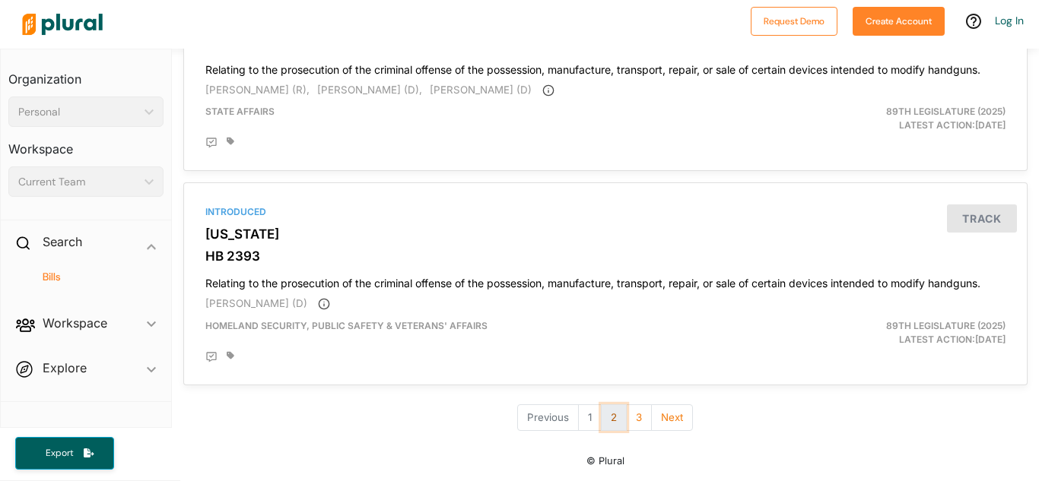
click at [614, 425] on button "2" at bounding box center [614, 418] width 26 height 27
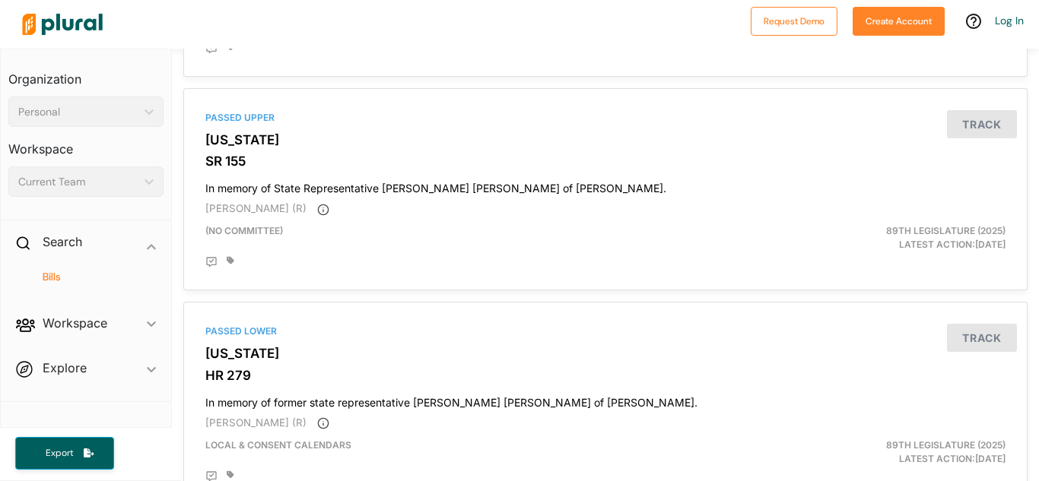
scroll to position [5205, 0]
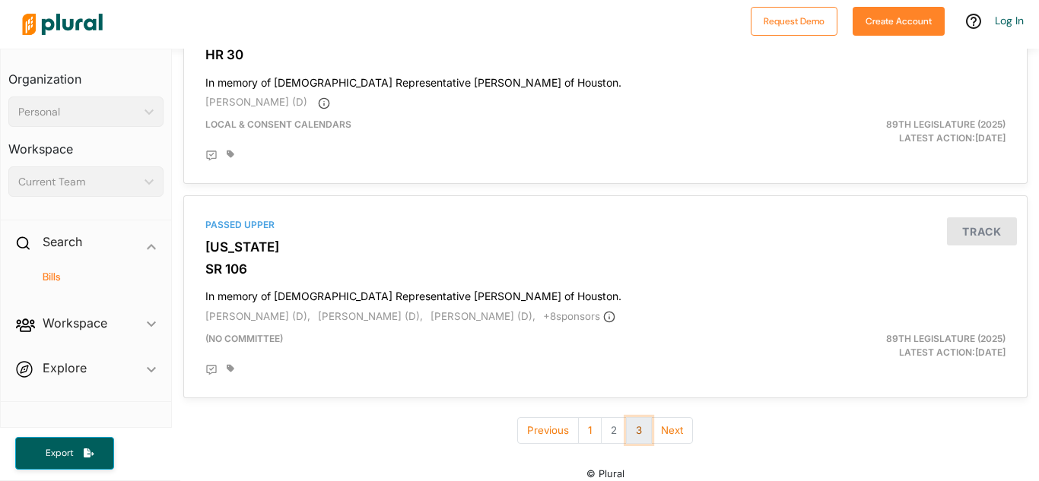
click at [640, 417] on button "3" at bounding box center [639, 430] width 26 height 27
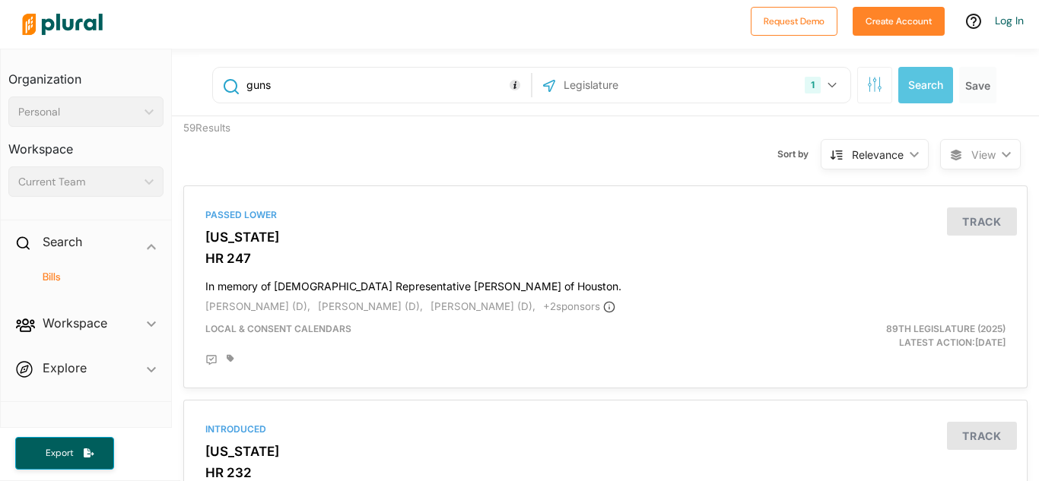
click at [297, 93] on input "guns" at bounding box center [386, 85] width 282 height 29
type input "g"
type input "abortion"
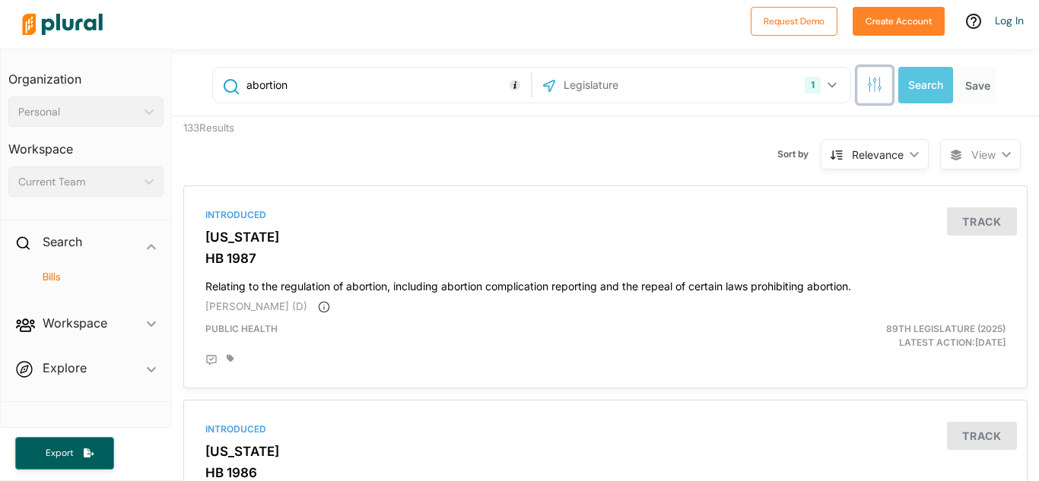
click at [871, 84] on icon "button" at bounding box center [874, 84] width 15 height 15
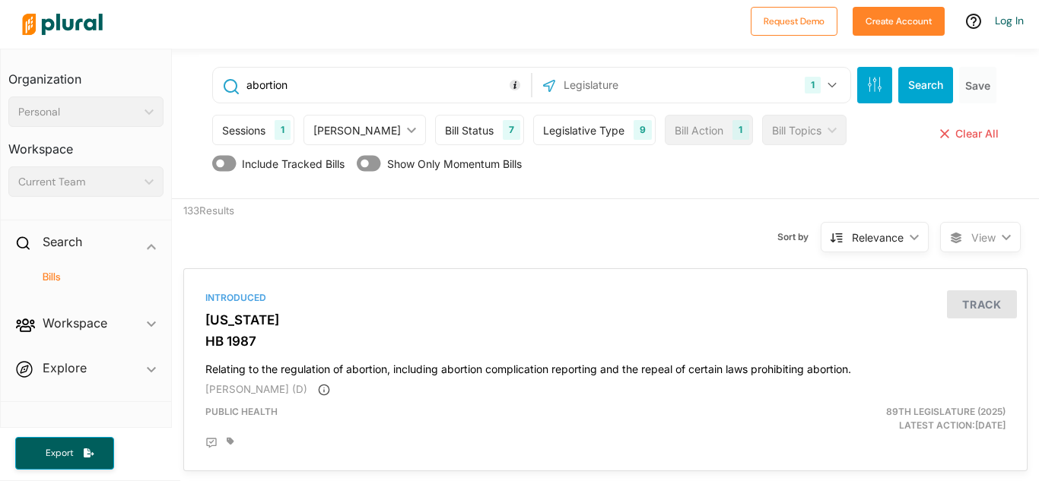
click at [357, 138] on div "[PERSON_NAME]" at bounding box center [356, 130] width 87 height 16
click at [401, 127] on icon "ic_keyboard_arrow_down" at bounding box center [408, 130] width 15 height 7
click at [445, 131] on div "Bill Status" at bounding box center [469, 130] width 49 height 16
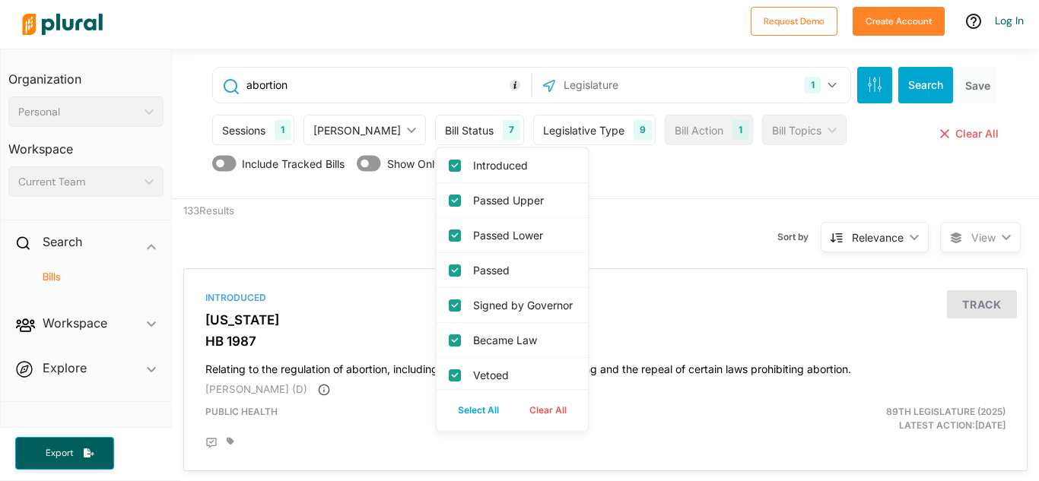
click at [519, 410] on button "Clear All" at bounding box center [548, 410] width 68 height 23
checkbox input "false"
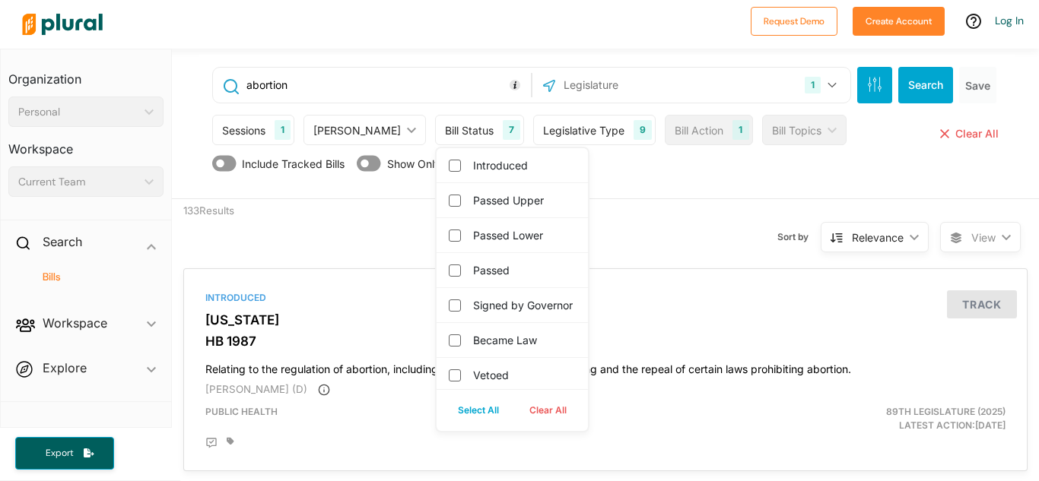
checkbox governor "false"
checkbox input "false"
click at [449, 347] on input "Became Law" at bounding box center [455, 341] width 12 height 12
checkbox input "true"
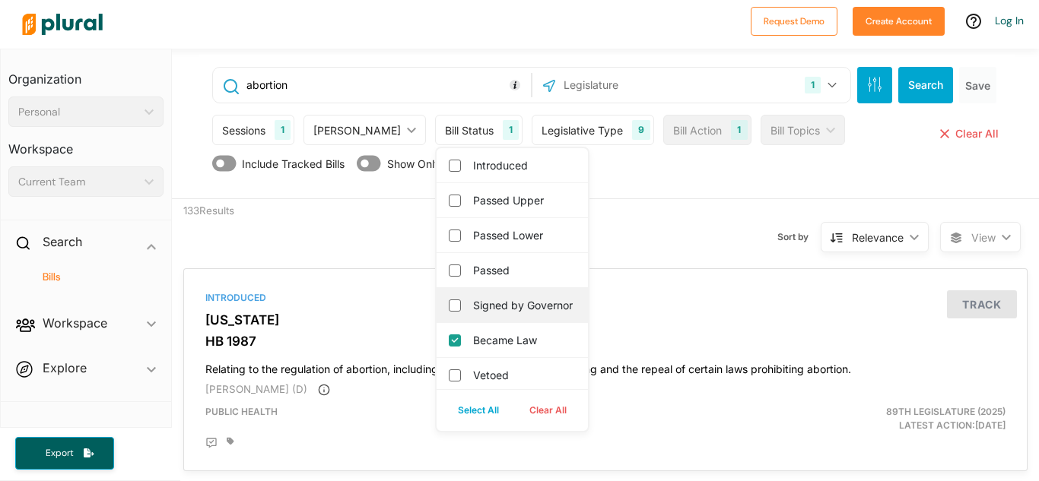
click at [436, 305] on div "Signed by Governor" at bounding box center [511, 305] width 151 height 35
click at [449, 312] on governor "Signed by Governor" at bounding box center [455, 306] width 12 height 12
checkbox governor "true"
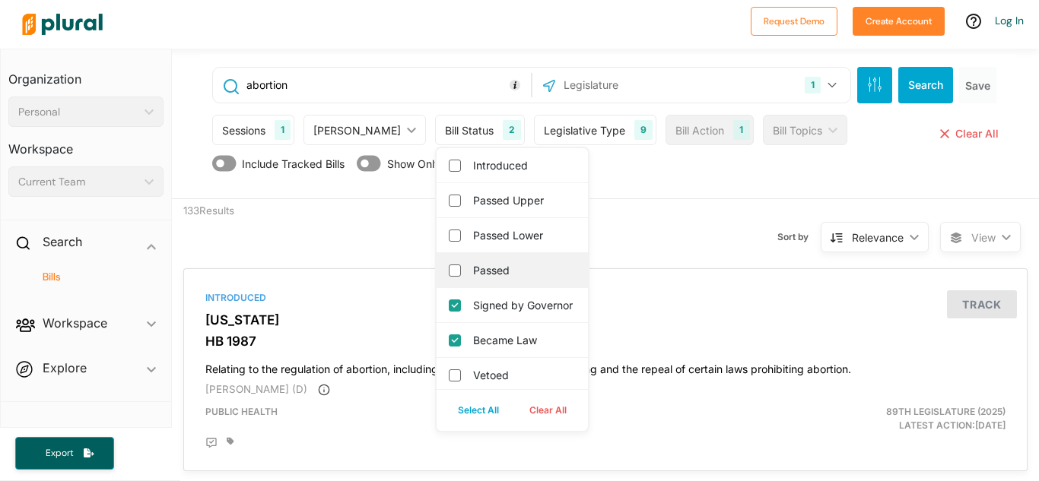
click at [436, 262] on div "Passed" at bounding box center [511, 270] width 151 height 35
click at [449, 269] on input "Passed" at bounding box center [455, 271] width 12 height 12
checkbox input "true"
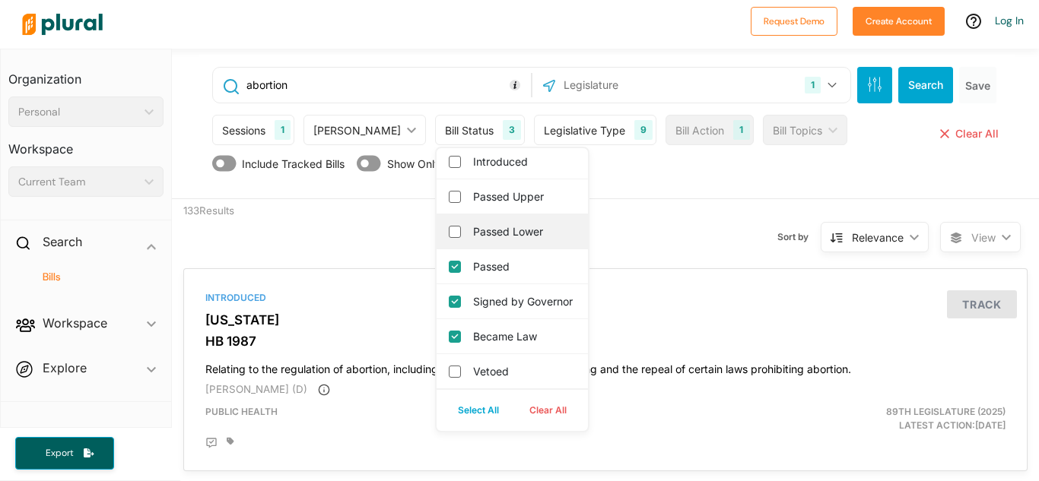
scroll to position [14, 0]
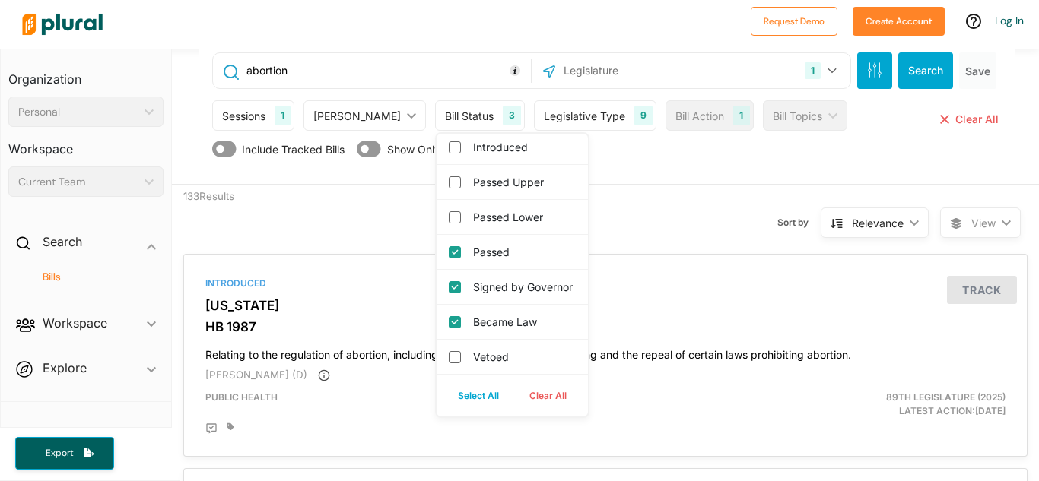
click at [453, 399] on button "Select All" at bounding box center [478, 396] width 71 height 23
checkbox input "true"
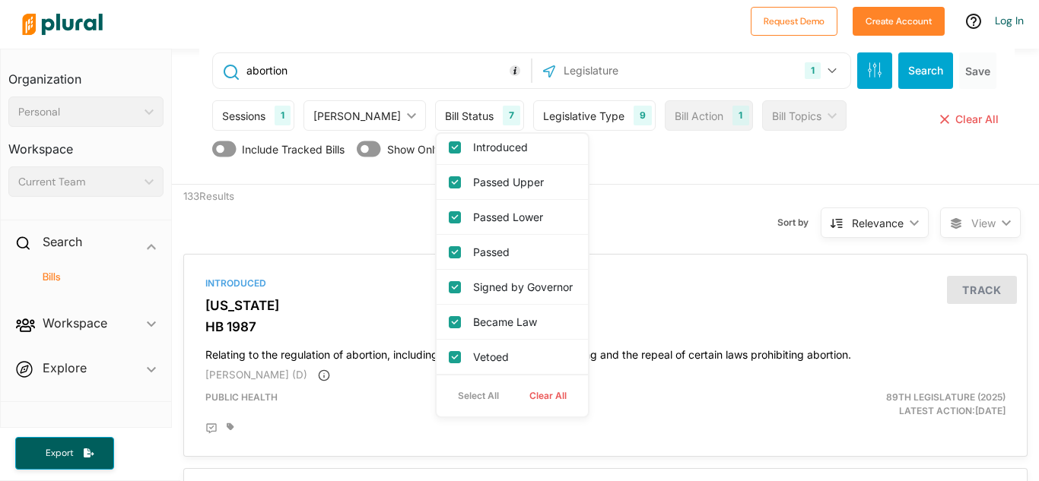
click at [514, 401] on button "Clear All" at bounding box center [548, 396] width 68 height 23
checkbox input "false"
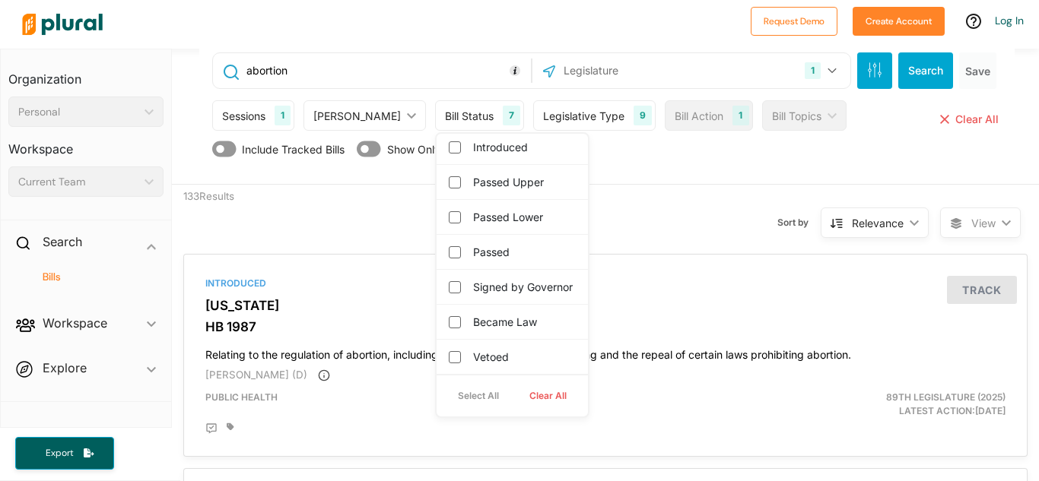
checkbox governor "false"
checkbox input "false"
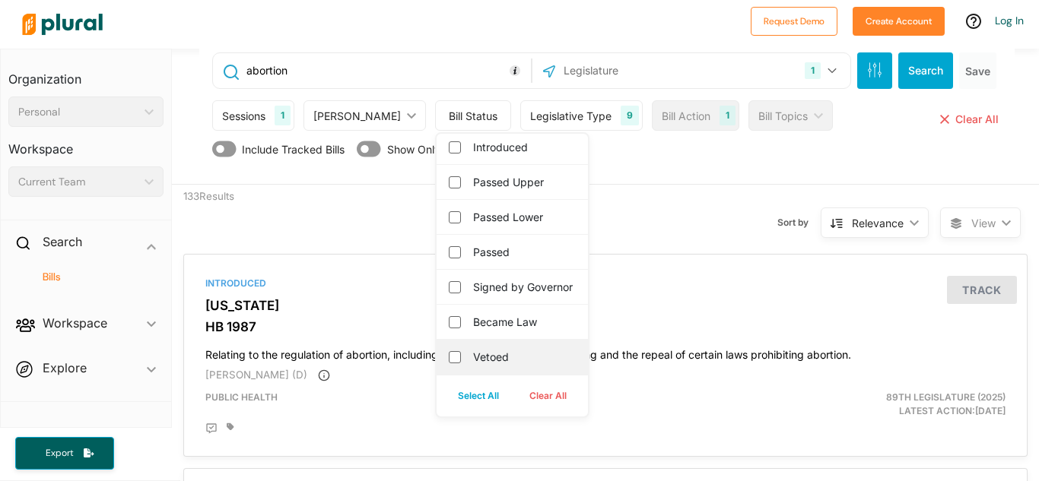
click at [436, 355] on div "Vetoed" at bounding box center [511, 357] width 151 height 35
click at [449, 357] on input "Vetoed" at bounding box center [455, 357] width 12 height 12
checkbox input "true"
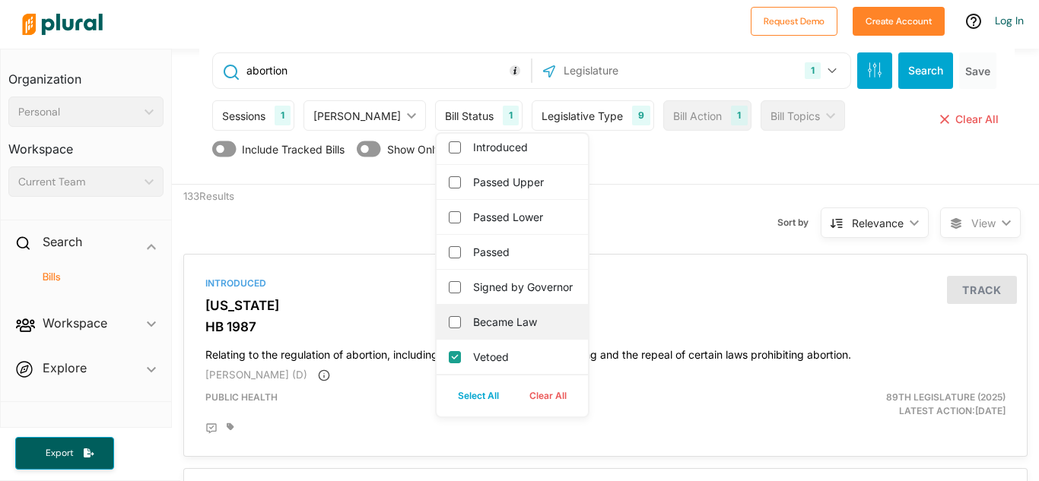
click at [436, 333] on div "Became Law" at bounding box center [511, 322] width 151 height 35
click at [449, 325] on input "Became Law" at bounding box center [455, 322] width 12 height 12
checkbox input "true"
click at [449, 281] on governor "Signed by Governor" at bounding box center [455, 287] width 12 height 12
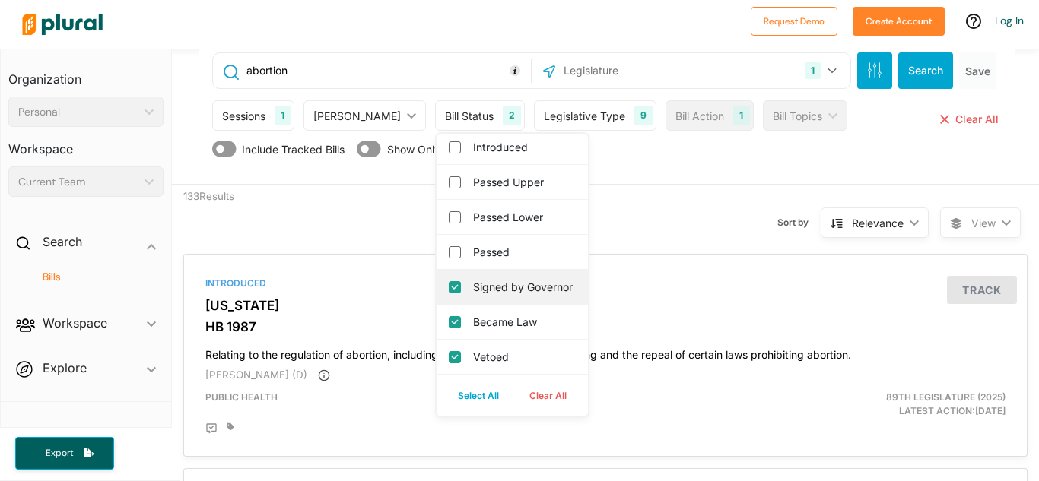
checkbox governor "true"
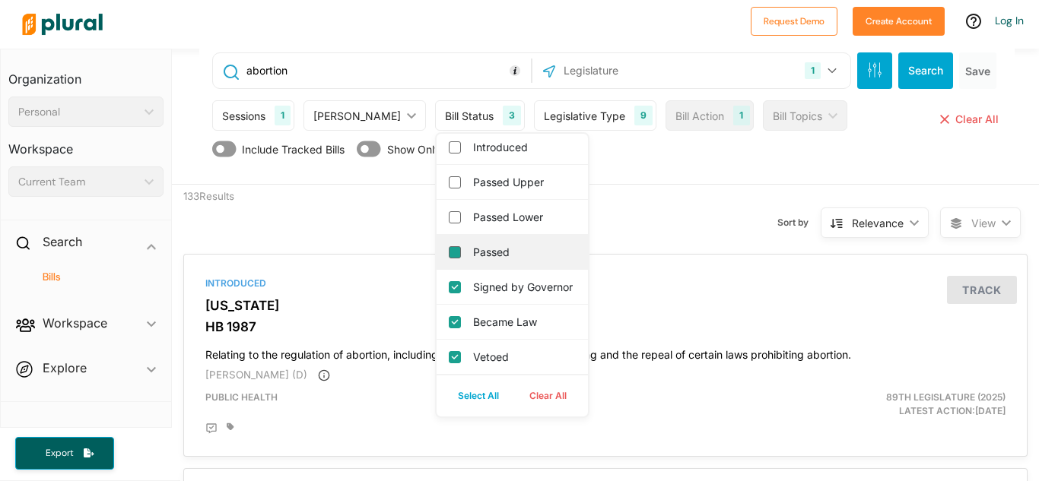
click at [449, 246] on input "Passed" at bounding box center [455, 252] width 12 height 12
checkbox input "true"
click at [608, 224] on div "Sort by Relevance ic_keyboard_arrow_down Relevance Latest Action Latest Action …" at bounding box center [687, 214] width 506 height 58
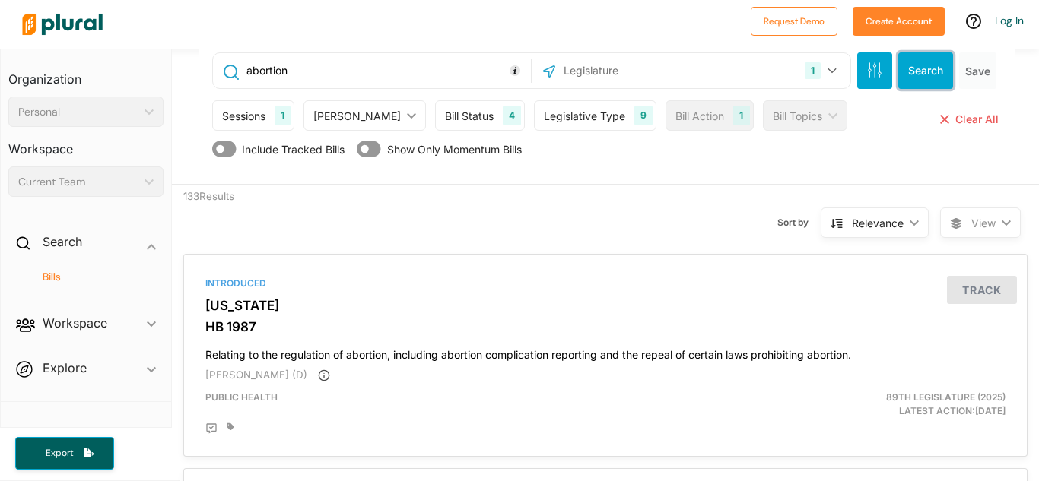
click at [932, 71] on button "Search" at bounding box center [925, 70] width 55 height 36
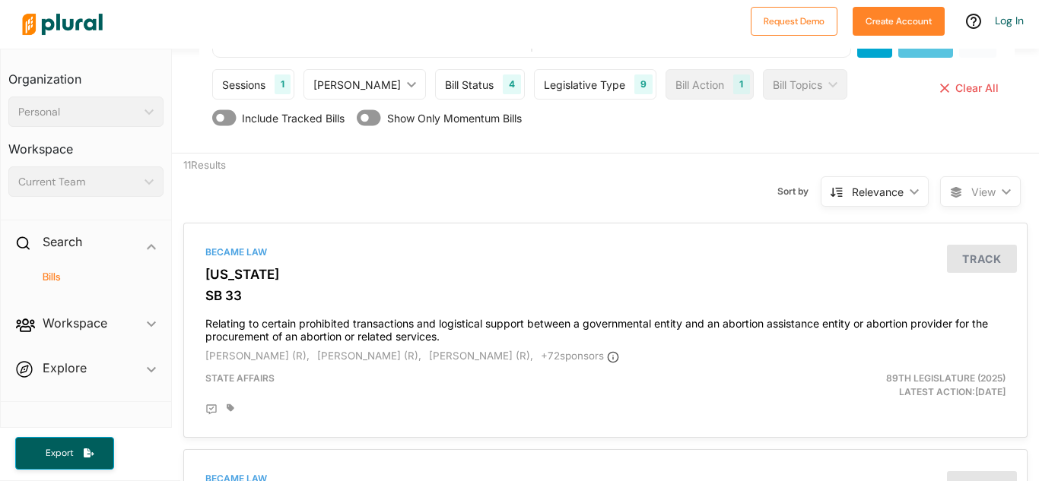
scroll to position [60, 0]
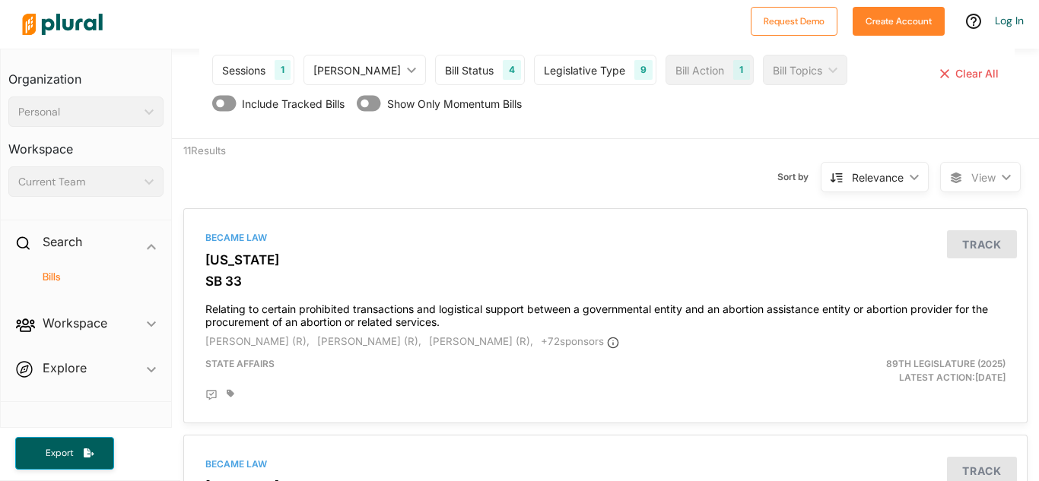
click at [802, 78] on div "Bill Topics ic_keyboard_arrow_down" at bounding box center [805, 70] width 84 height 30
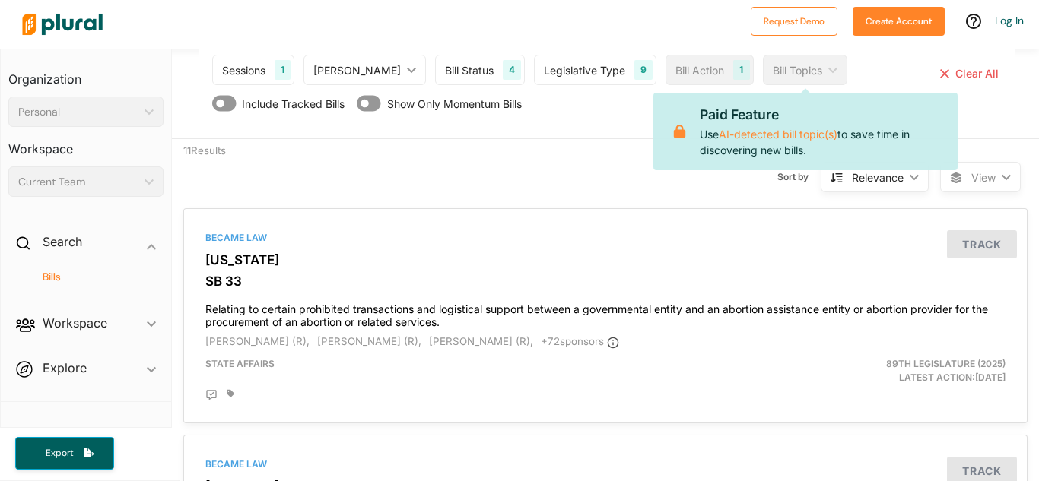
scroll to position [0, 0]
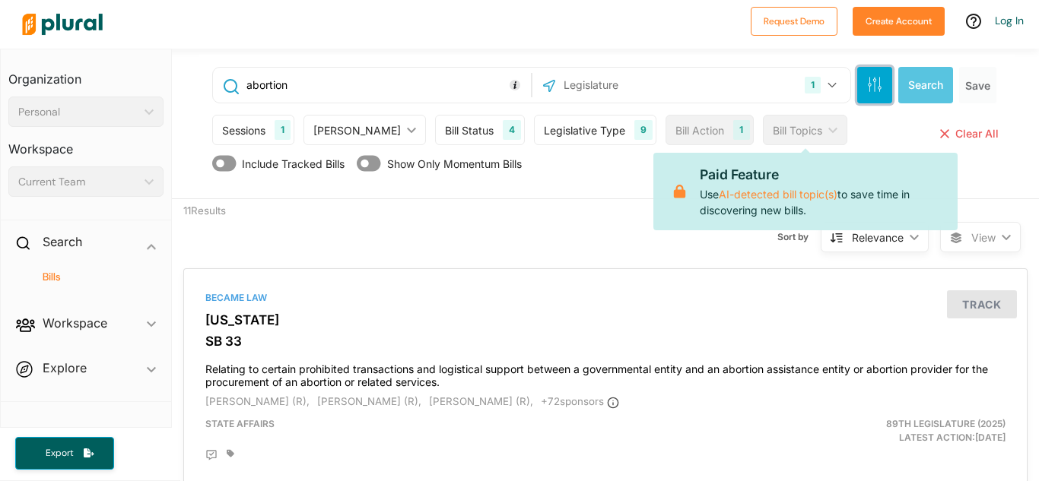
click at [877, 87] on icon "button" at bounding box center [874, 84] width 15 height 15
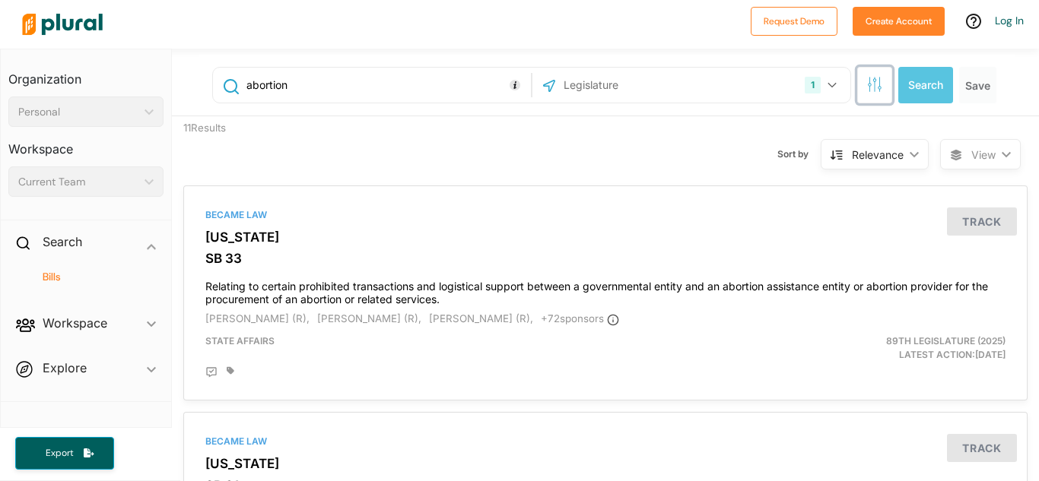
click at [874, 100] on button "button" at bounding box center [874, 85] width 35 height 36
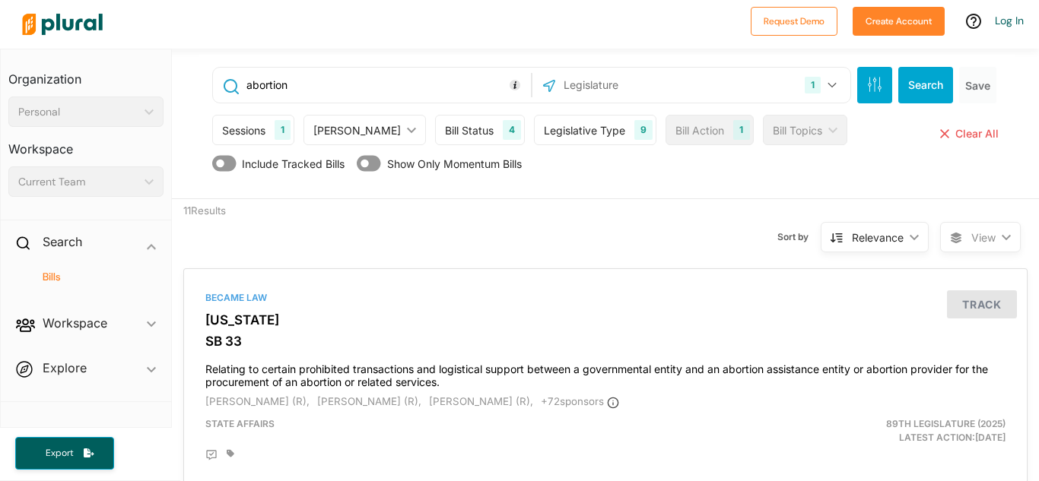
click at [836, 235] on icon at bounding box center [836, 238] width 12 height 12
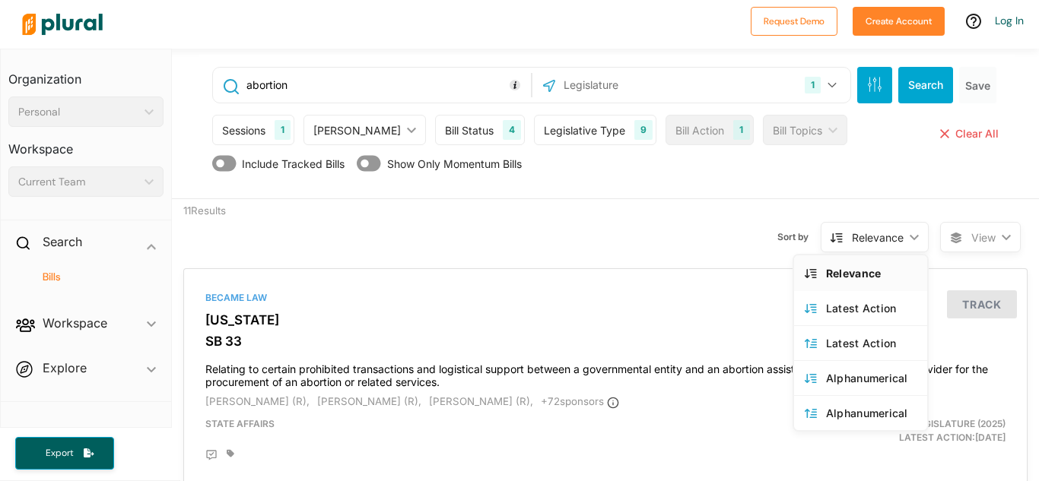
click at [836, 235] on icon at bounding box center [836, 238] width 12 height 12
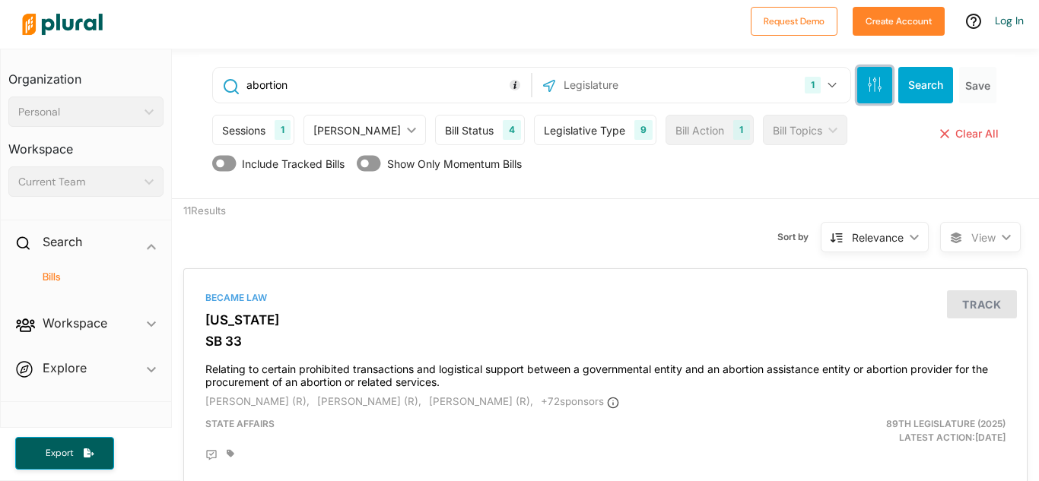
click at [865, 84] on button "button" at bounding box center [874, 85] width 35 height 36
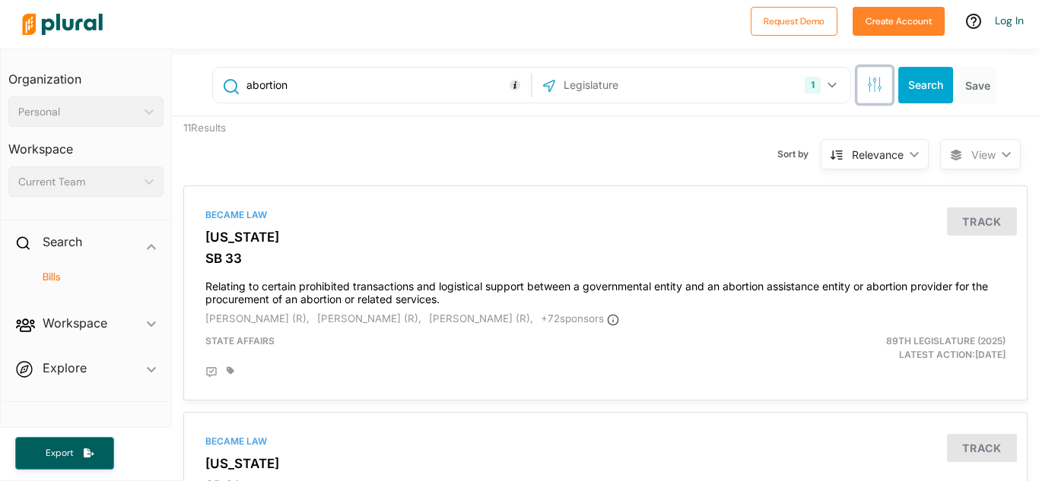
click at [864, 84] on button "button" at bounding box center [874, 85] width 35 height 36
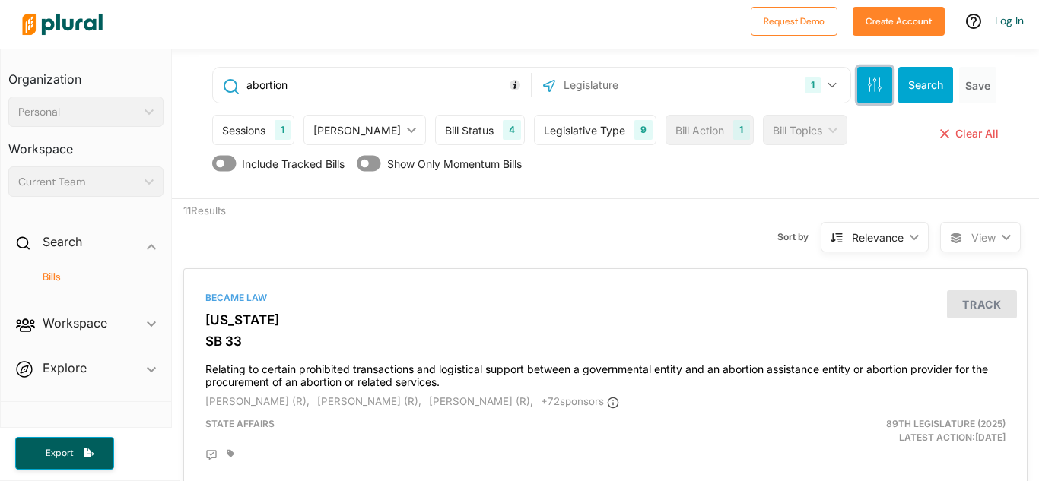
click at [864, 84] on button "button" at bounding box center [874, 85] width 35 height 36
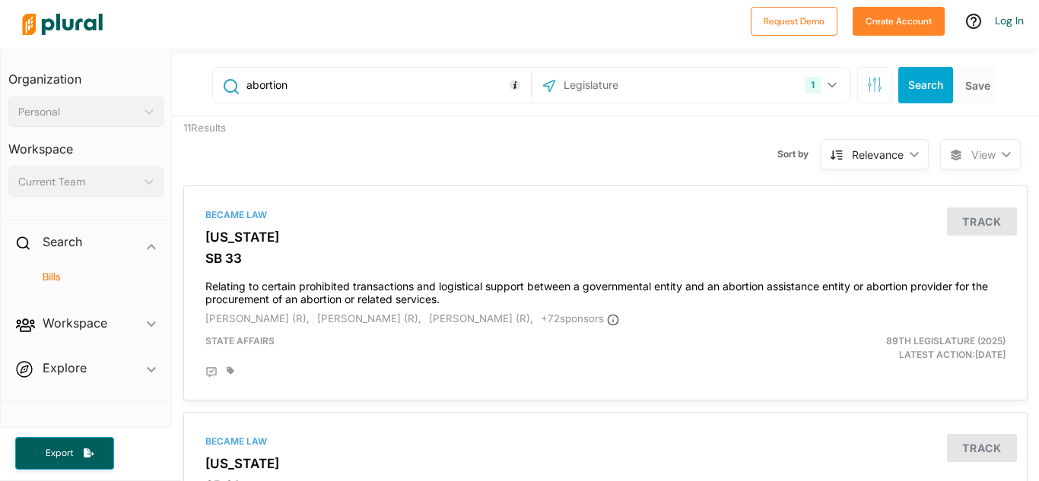
click at [474, 83] on input "abortion" at bounding box center [386, 85] width 282 height 29
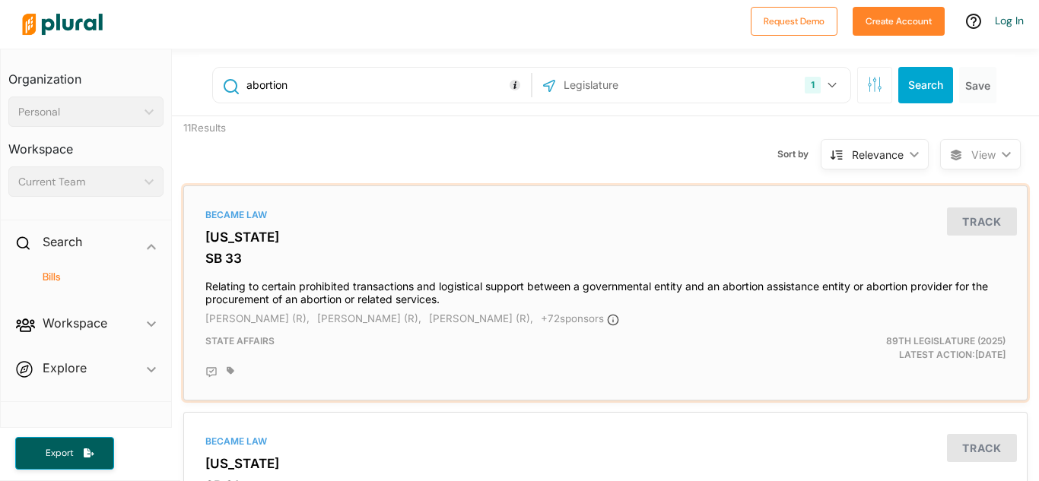
click at [253, 282] on h4 "Relating to certain prohibited transactions and logistical support between a go…" at bounding box center [605, 289] width 800 height 33
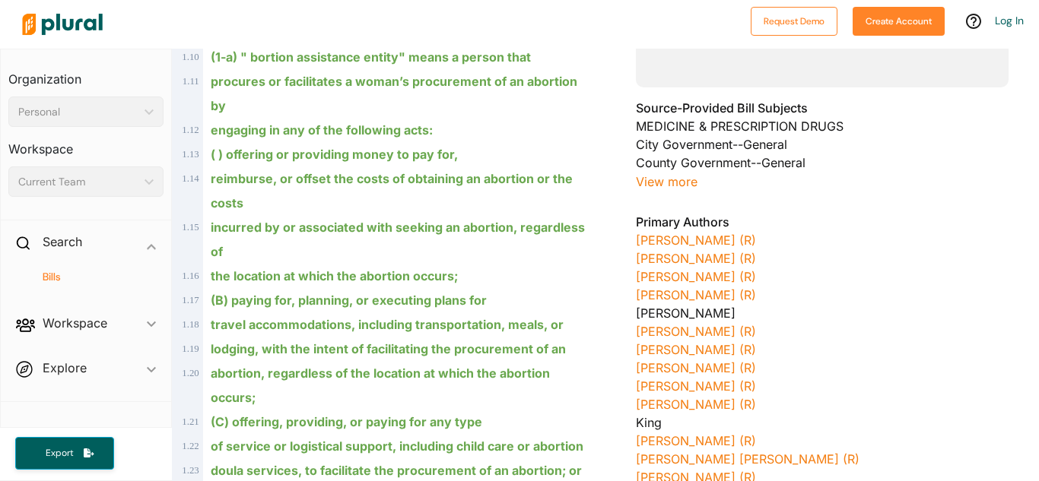
scroll to position [477, 0]
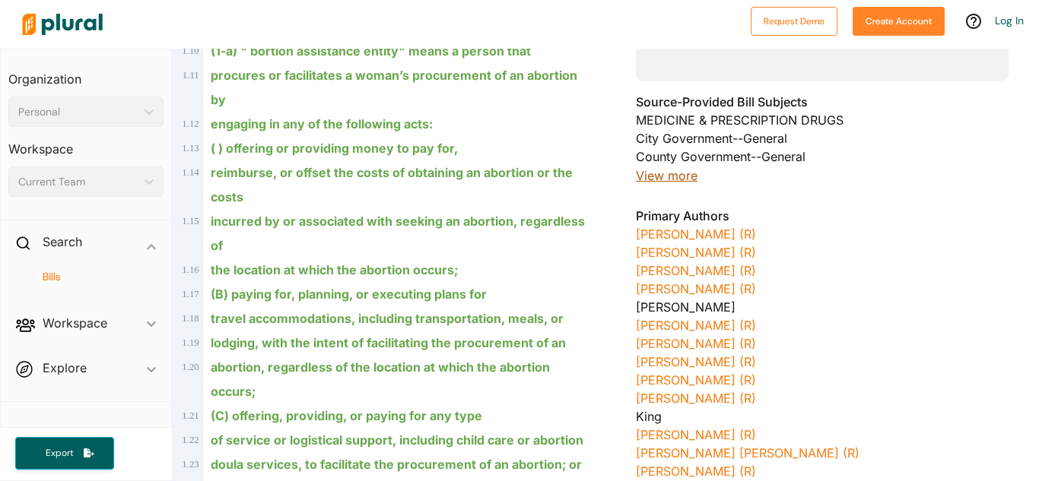
click at [681, 184] on button "View more" at bounding box center [667, 176] width 62 height 20
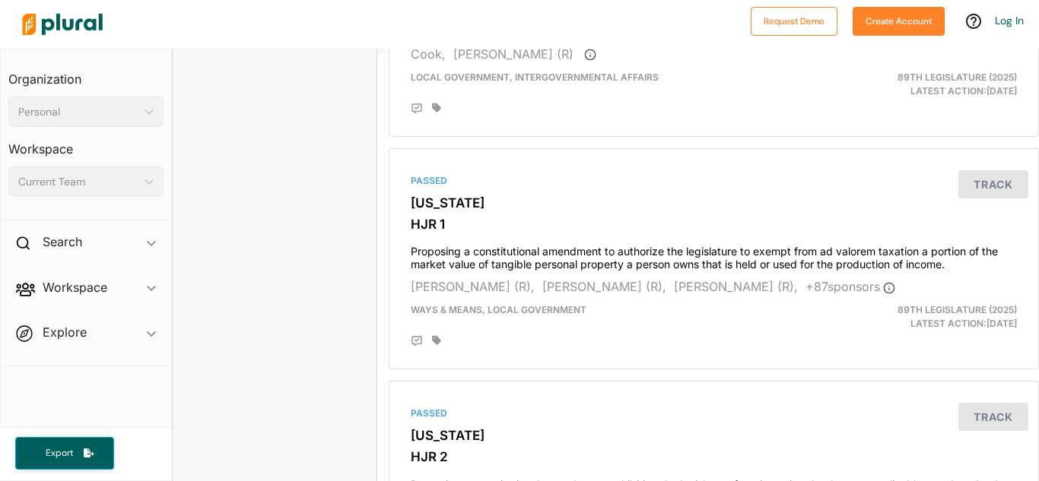
scroll to position [3502, 0]
